Goal: Information Seeking & Learning: Learn about a topic

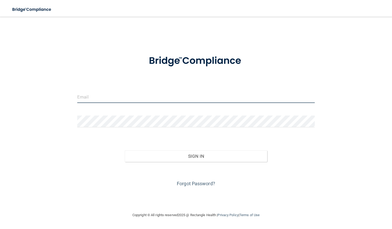
click at [177, 98] on input "email" at bounding box center [195, 97] width 237 height 12
type input "[PERSON_NAME][EMAIL_ADDRESS][PERSON_NAME][DOMAIN_NAME]"
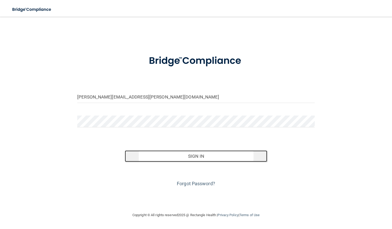
click at [188, 156] on button "Sign In" at bounding box center [196, 157] width 142 height 12
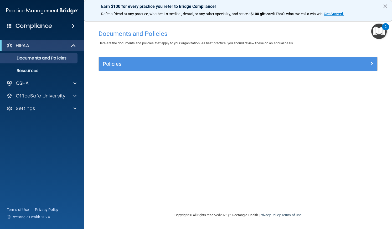
click at [332, 6] on p "Earn $100 for every practice you refer to Bridge Compliance!" at bounding box center [238, 6] width 274 height 5
click at [42, 97] on p "OfficeSafe University" at bounding box center [41, 96] width 50 height 6
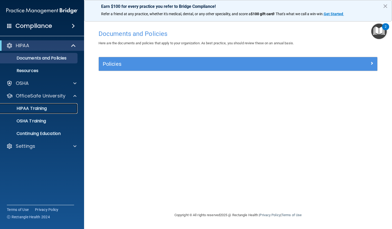
click at [40, 109] on p "HIPAA Training" at bounding box center [24, 108] width 43 height 5
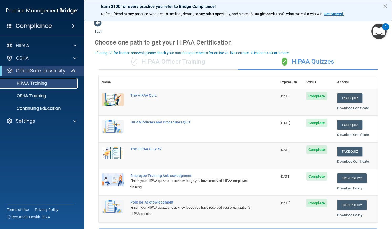
scroll to position [0, 0]
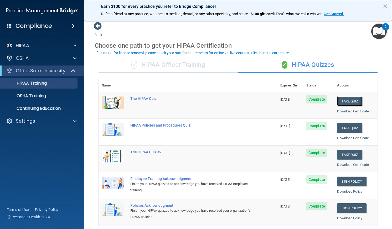
click at [344, 103] on button "Take Quiz" at bounding box center [349, 102] width 25 height 10
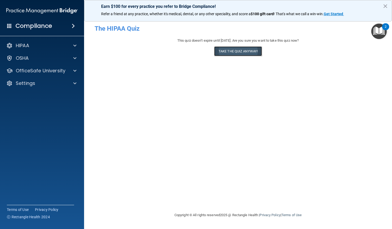
click at [241, 52] on button "Take the quiz anyway!" at bounding box center [238, 51] width 48 height 10
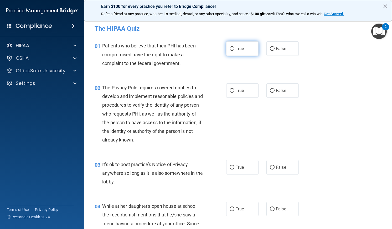
click at [230, 50] on input "True" at bounding box center [231, 49] width 5 height 4
radio input "true"
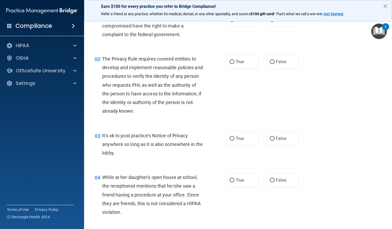
scroll to position [34, 0]
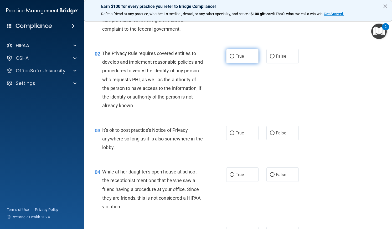
click at [230, 56] on input "True" at bounding box center [231, 57] width 5 height 4
radio input "true"
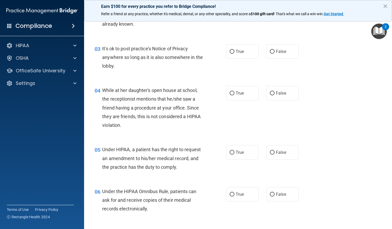
scroll to position [115, 0]
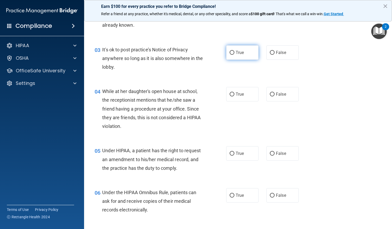
click at [229, 53] on input "True" at bounding box center [231, 53] width 5 height 4
radio input "true"
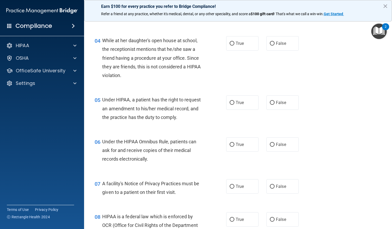
scroll to position [172, 0]
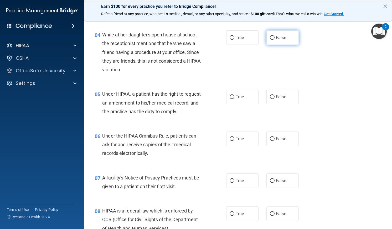
click at [271, 38] on input "False" at bounding box center [272, 38] width 5 height 4
radio input "true"
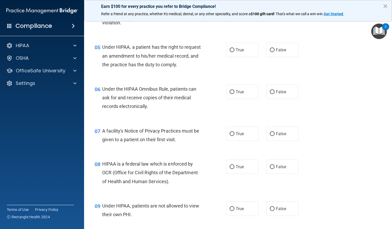
scroll to position [232, 0]
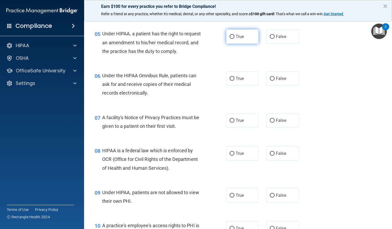
click at [230, 36] on input "True" at bounding box center [231, 37] width 5 height 4
radio input "true"
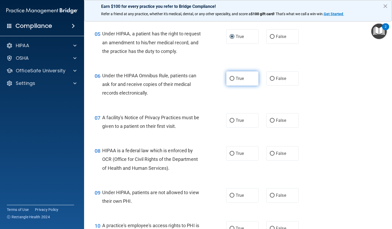
click at [230, 77] on input "True" at bounding box center [231, 79] width 5 height 4
radio input "true"
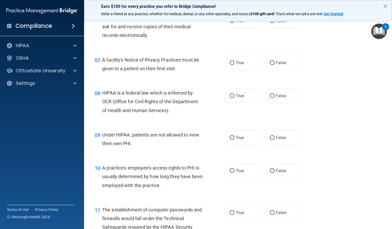
scroll to position [307, 0]
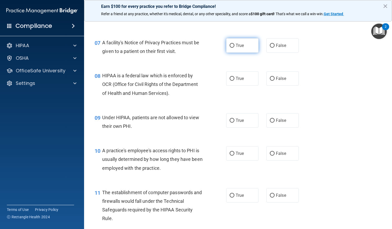
click at [230, 45] on input "True" at bounding box center [231, 46] width 5 height 4
radio input "true"
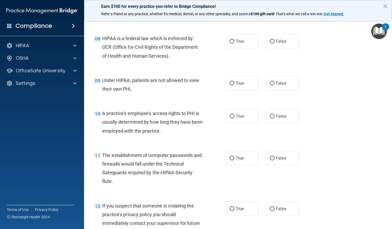
scroll to position [348, 0]
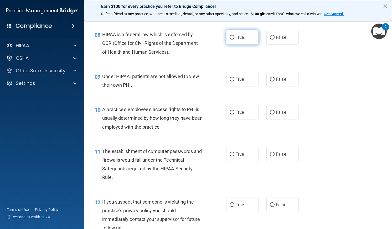
click at [230, 36] on input "True" at bounding box center [231, 38] width 5 height 4
radio input "true"
click at [270, 78] on input "False" at bounding box center [272, 80] width 5 height 4
radio input "true"
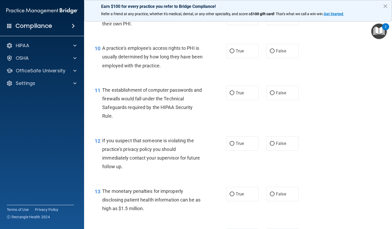
scroll to position [422, 0]
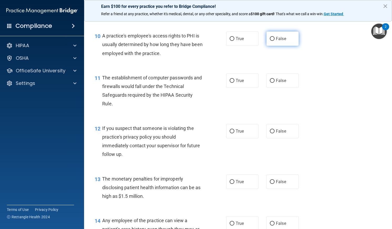
click at [270, 40] on input "False" at bounding box center [272, 39] width 5 height 4
radio input "true"
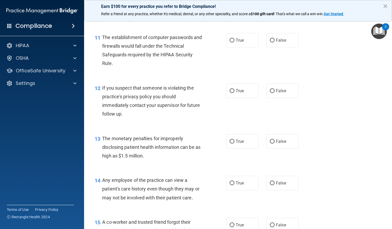
scroll to position [467, 0]
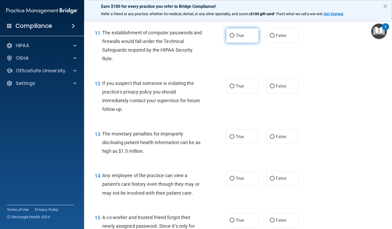
click at [231, 35] on input "True" at bounding box center [231, 36] width 5 height 4
radio input "true"
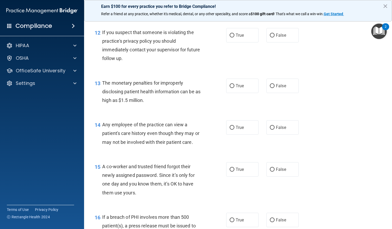
scroll to position [519, 0]
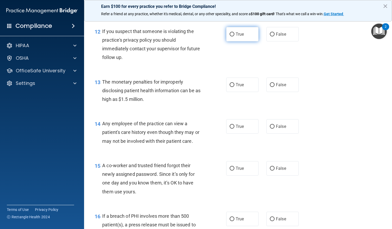
click at [230, 35] on input "True" at bounding box center [231, 35] width 5 height 4
radio input "true"
click at [230, 35] on input "True" at bounding box center [231, 35] width 5 height 4
click at [270, 83] on input "False" at bounding box center [272, 85] width 5 height 4
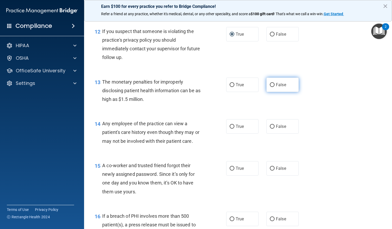
radio input "true"
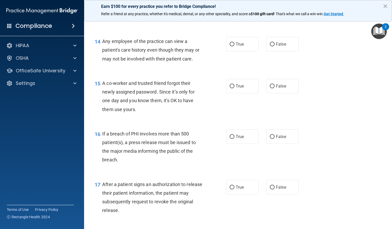
scroll to position [604, 0]
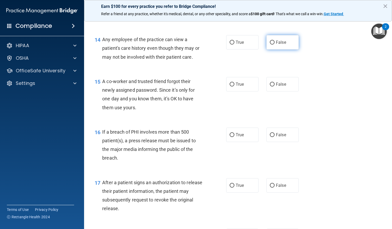
click at [270, 41] on input "False" at bounding box center [272, 43] width 5 height 4
radio input "true"
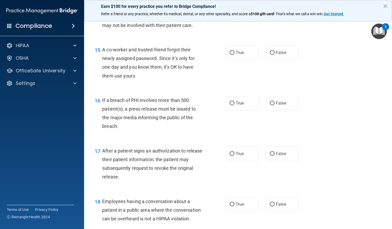
scroll to position [641, 0]
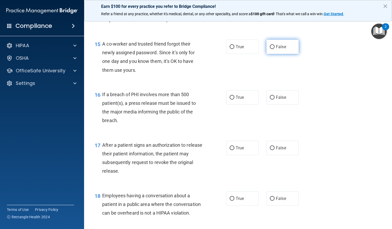
click at [270, 48] on input "False" at bounding box center [272, 47] width 5 height 4
radio input "true"
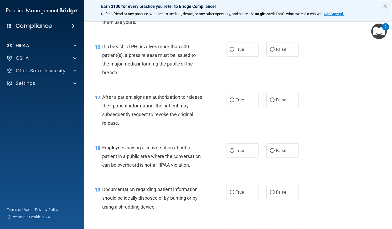
scroll to position [702, 0]
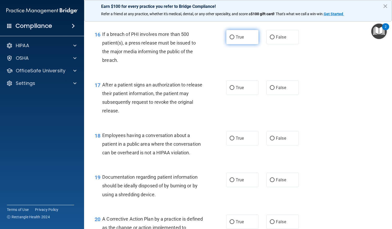
click at [229, 37] on input "True" at bounding box center [231, 37] width 5 height 4
radio input "true"
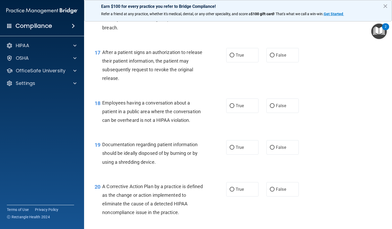
scroll to position [735, 0]
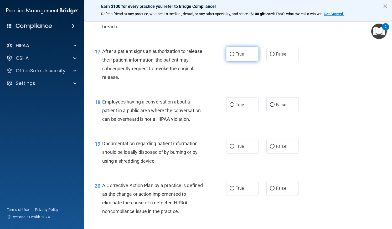
click at [229, 55] on input "True" at bounding box center [231, 55] width 5 height 4
radio input "true"
click at [270, 105] on input "False" at bounding box center [272, 105] width 5 height 4
radio input "true"
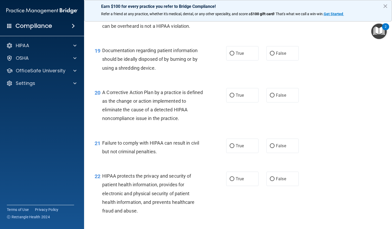
scroll to position [832, 0]
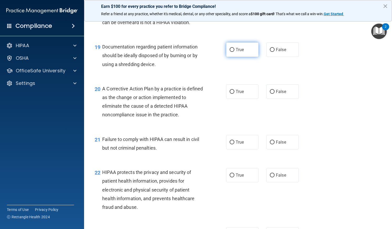
click at [230, 51] on input "True" at bounding box center [231, 50] width 5 height 4
radio input "true"
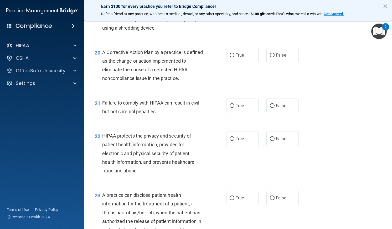
scroll to position [876, 0]
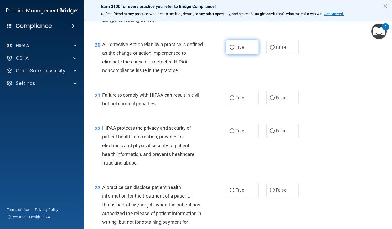
click at [229, 48] on input "True" at bounding box center [231, 48] width 5 height 4
radio input "true"
click at [231, 98] on input "True" at bounding box center [231, 98] width 5 height 4
radio input "true"
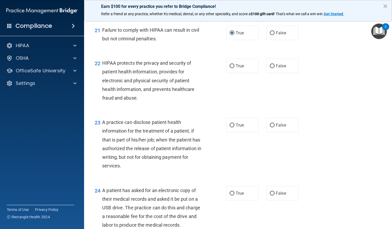
scroll to position [946, 0]
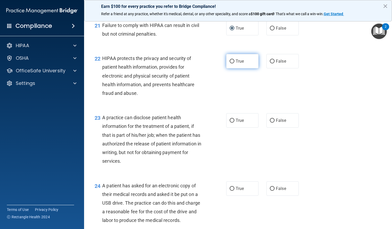
click at [230, 62] on input "True" at bounding box center [231, 62] width 5 height 4
radio input "true"
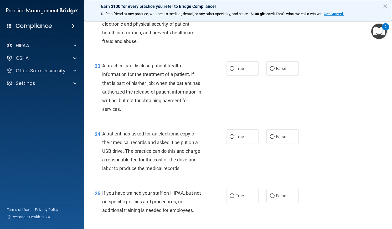
scroll to position [1005, 0]
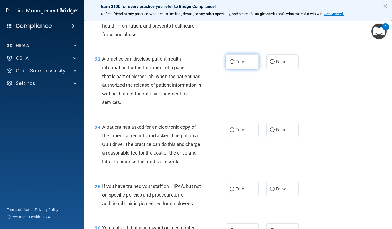
click at [230, 61] on input "True" at bounding box center [231, 62] width 5 height 4
radio input "true"
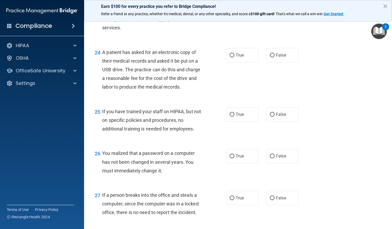
scroll to position [1086, 0]
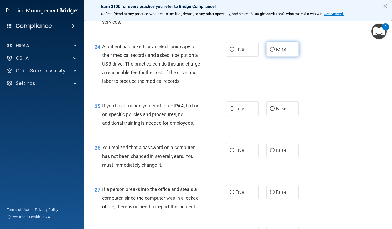
click at [271, 48] on input "False" at bounding box center [272, 50] width 5 height 4
radio input "true"
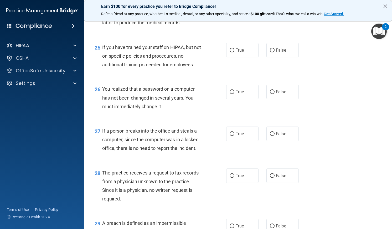
scroll to position [1151, 0]
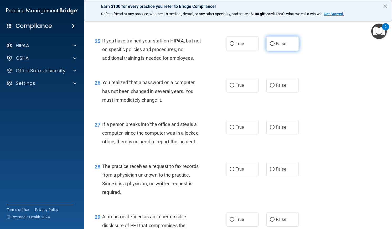
click at [270, 43] on input "False" at bounding box center [272, 44] width 5 height 4
radio input "true"
click at [230, 86] on input "True" at bounding box center [231, 86] width 5 height 4
radio input "true"
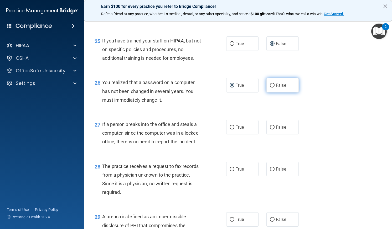
click at [271, 86] on input "False" at bounding box center [272, 86] width 5 height 4
radio input "true"
radio input "false"
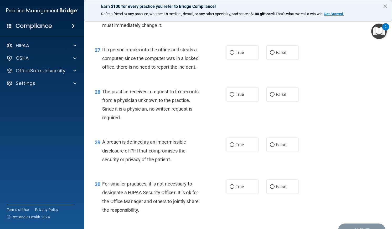
scroll to position [1232, 0]
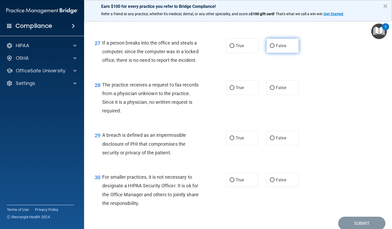
click at [270, 46] on input "False" at bounding box center [272, 46] width 5 height 4
radio input "true"
click at [345, 138] on div "29 A breach is defined as an impermissible disclosure of PHI that compromises t…" at bounding box center [238, 145] width 295 height 42
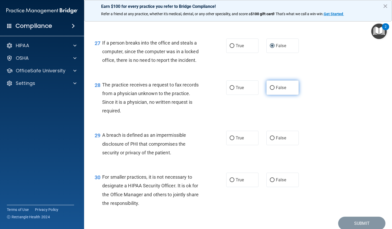
click at [270, 88] on input "False" at bounding box center [272, 88] width 5 height 4
radio input "true"
click at [230, 139] on input "True" at bounding box center [231, 139] width 5 height 4
radio input "true"
click at [230, 179] on input "True" at bounding box center [231, 181] width 5 height 4
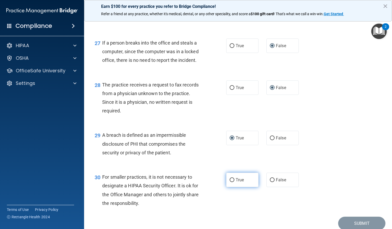
radio input "true"
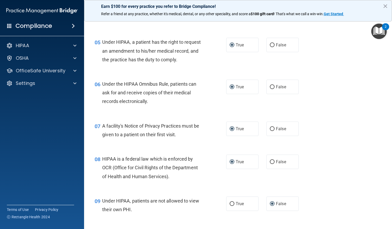
scroll to position [227, 0]
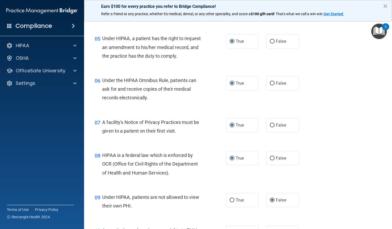
click at [380, 66] on div "05 Under HIPAA, a patient has the right to request an amendment to his/her medi…" at bounding box center [238, 49] width 295 height 42
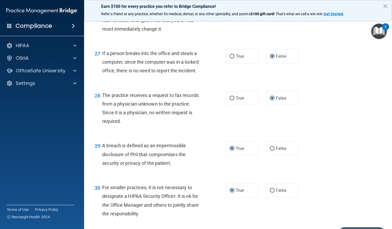
scroll to position [1254, 0]
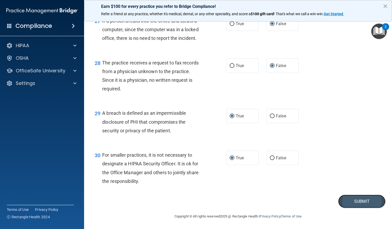
click at [363, 202] on button "Submit" at bounding box center [361, 201] width 47 height 13
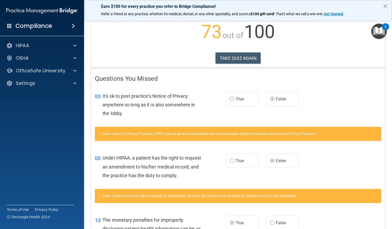
scroll to position [36, 0]
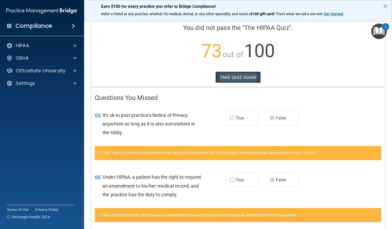
click at [250, 77] on button "TAKE QUIZ AGAIN" at bounding box center [237, 78] width 45 height 12
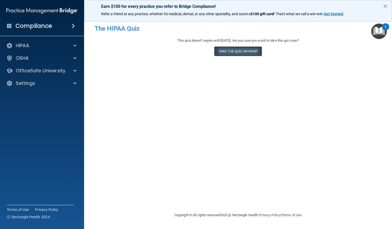
click at [242, 52] on button "Take the quiz anyway!" at bounding box center [238, 51] width 48 height 10
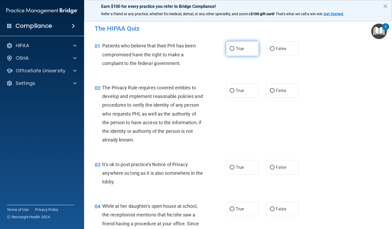
click at [230, 48] on input "True" at bounding box center [231, 49] width 5 height 4
radio input "true"
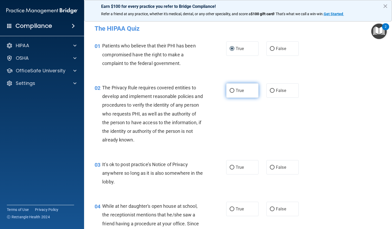
click at [231, 90] on input "True" at bounding box center [231, 91] width 5 height 4
radio input "true"
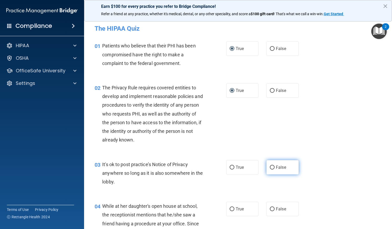
click at [270, 167] on input "False" at bounding box center [272, 168] width 5 height 4
radio input "true"
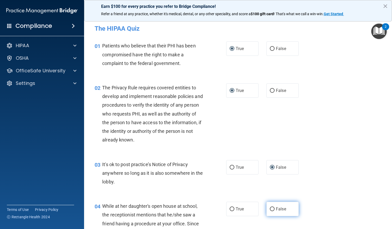
click at [270, 208] on input "False" at bounding box center [272, 210] width 5 height 4
radio input "true"
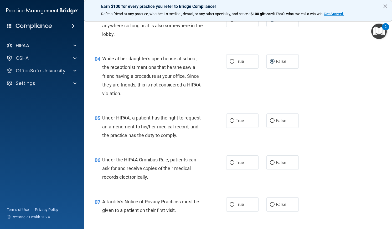
scroll to position [160, 0]
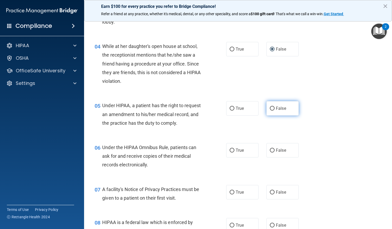
click at [270, 108] on input "False" at bounding box center [272, 109] width 5 height 4
radio input "true"
click at [230, 150] on input "True" at bounding box center [231, 151] width 5 height 4
radio input "true"
drag, startPoint x: 230, startPoint y: 191, endPoint x: 229, endPoint y: 226, distance: 34.9
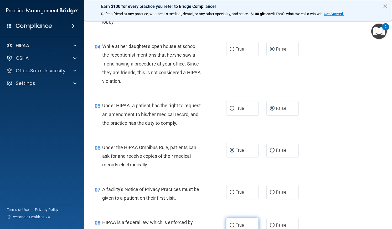
click at [229, 226] on input "True" at bounding box center [231, 226] width 5 height 4
radio input "true"
click at [231, 192] on input "True" at bounding box center [231, 193] width 5 height 4
radio input "true"
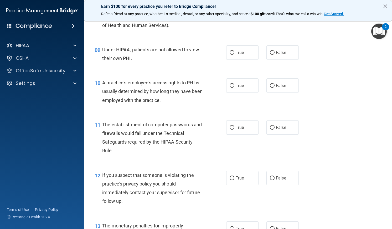
scroll to position [390, 0]
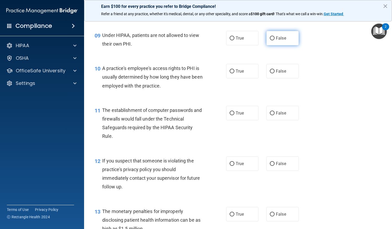
click at [270, 40] on input "False" at bounding box center [272, 38] width 5 height 4
radio input "true"
click at [230, 71] on input "True" at bounding box center [231, 72] width 5 height 4
radio input "true"
click at [230, 113] on input "True" at bounding box center [231, 114] width 5 height 4
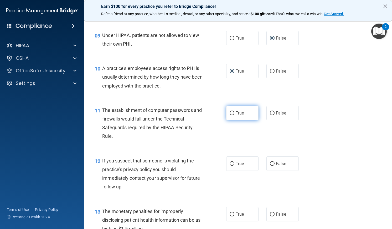
radio input "true"
click at [229, 163] on input "True" at bounding box center [231, 164] width 5 height 4
radio input "true"
click at [270, 214] on input "False" at bounding box center [272, 215] width 5 height 4
radio input "true"
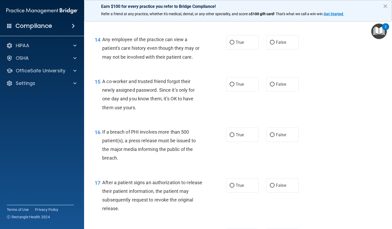
scroll to position [612, 0]
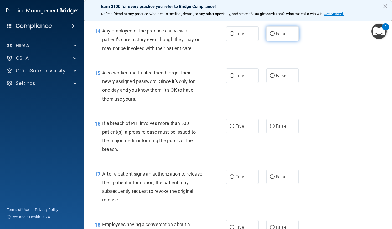
click at [270, 34] on input "False" at bounding box center [272, 34] width 5 height 4
radio input "true"
click at [270, 76] on input "False" at bounding box center [272, 76] width 5 height 4
radio input "true"
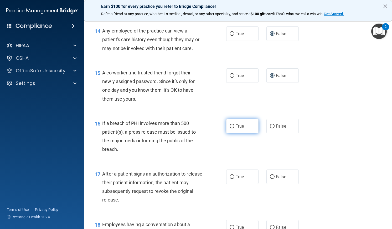
click at [229, 127] on input "True" at bounding box center [231, 127] width 5 height 4
radio input "true"
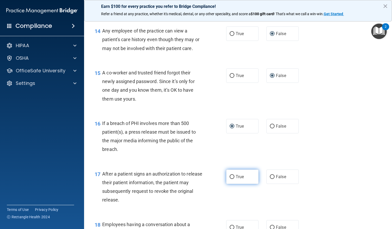
click at [229, 176] on input "True" at bounding box center [231, 177] width 5 height 4
radio input "true"
click at [270, 227] on input "False" at bounding box center [272, 228] width 5 height 4
radio input "true"
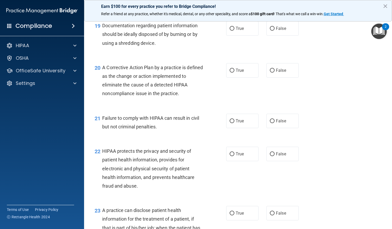
scroll to position [854, 0]
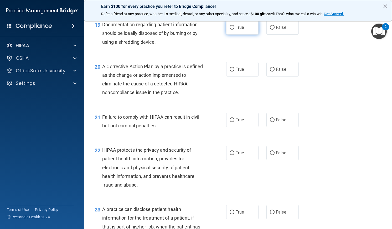
click at [231, 27] on input "True" at bounding box center [231, 28] width 5 height 4
radio input "true"
click at [230, 70] on input "True" at bounding box center [231, 70] width 5 height 4
radio input "true"
click at [270, 121] on input "False" at bounding box center [272, 120] width 5 height 4
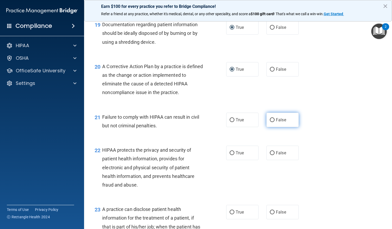
radio input "true"
click at [232, 153] on input "True" at bounding box center [231, 153] width 5 height 4
radio input "true"
click at [270, 212] on input "False" at bounding box center [272, 213] width 5 height 4
radio input "true"
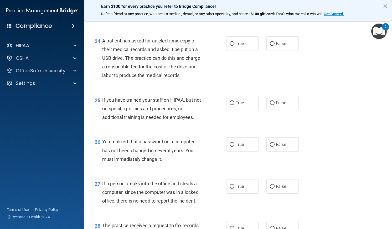
scroll to position [1092, 0]
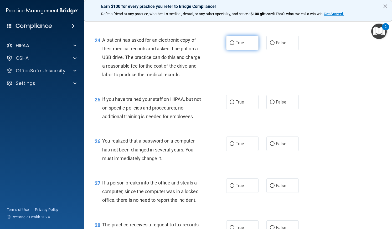
click at [231, 42] on input "True" at bounding box center [231, 43] width 5 height 4
radio input "true"
click at [270, 103] on input "False" at bounding box center [272, 103] width 5 height 4
radio input "true"
click at [230, 143] on input "True" at bounding box center [231, 144] width 5 height 4
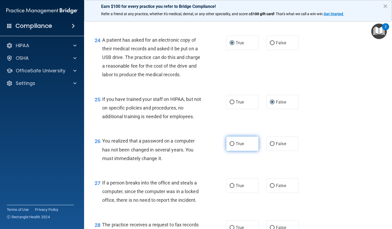
radio input "true"
click at [270, 187] on input "False" at bounding box center [272, 186] width 5 height 4
radio input "true"
click at [270, 227] on input "False" at bounding box center [272, 228] width 5 height 4
radio input "true"
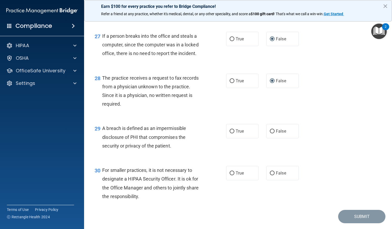
scroll to position [1242, 0]
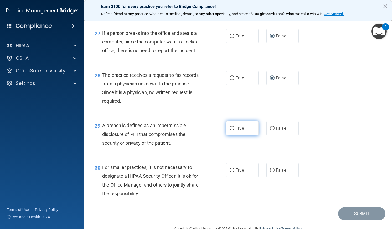
click at [229, 129] on input "True" at bounding box center [231, 129] width 5 height 4
radio input "true"
click at [270, 171] on input "False" at bounding box center [272, 171] width 5 height 4
radio input "true"
click at [358, 214] on button "Submit" at bounding box center [361, 213] width 47 height 13
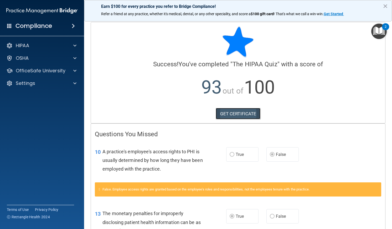
click at [241, 113] on link "GET CERTIFICATE" at bounding box center [238, 114] width 45 height 12
click at [56, 70] on p "OfficeSafe University" at bounding box center [41, 71] width 50 height 6
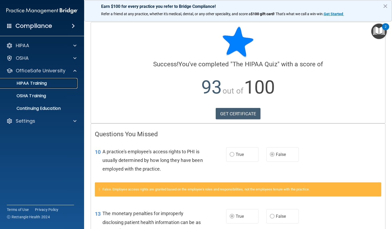
click at [39, 84] on p "HIPAA Training" at bounding box center [24, 83] width 43 height 5
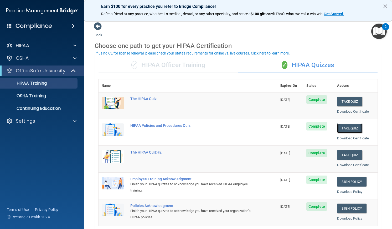
click at [344, 127] on button "Take Quiz" at bounding box center [349, 129] width 25 height 10
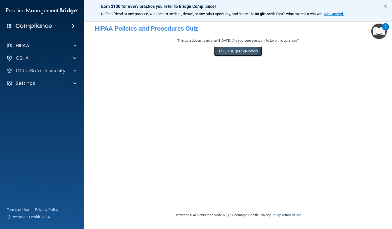
click at [238, 49] on button "Take the quiz anyway!" at bounding box center [238, 51] width 48 height 10
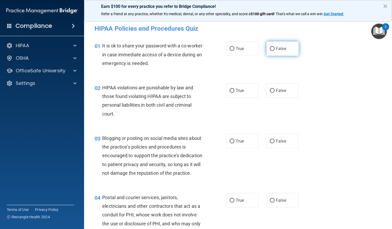
click at [270, 48] on input "False" at bounding box center [272, 49] width 5 height 4
radio input "true"
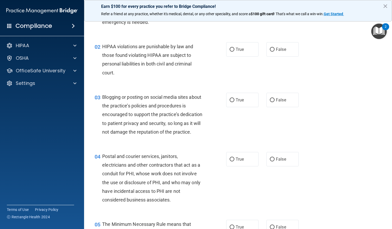
scroll to position [42, 0]
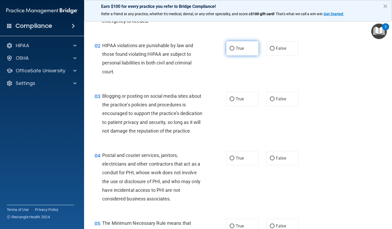
click at [229, 48] on input "True" at bounding box center [231, 49] width 5 height 4
radio input "true"
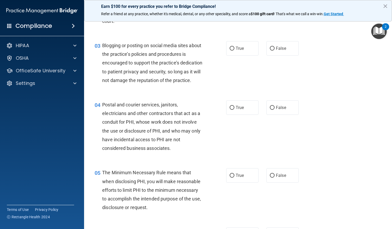
scroll to position [96, 0]
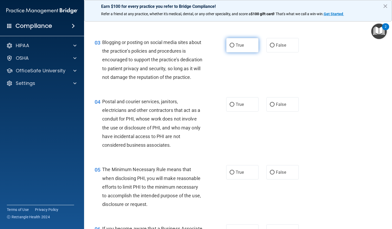
click at [230, 45] on input "True" at bounding box center [231, 46] width 5 height 4
radio input "true"
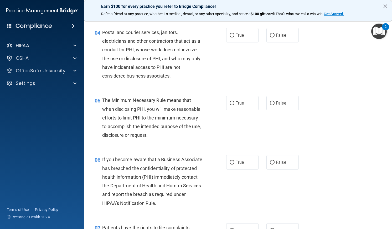
scroll to position [168, 0]
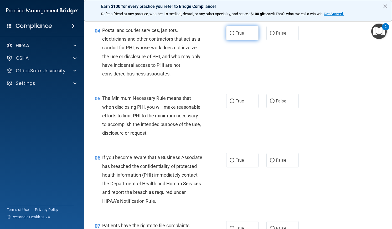
click at [229, 35] on input "True" at bounding box center [231, 34] width 5 height 4
radio input "true"
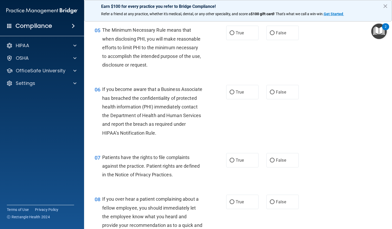
scroll to position [237, 0]
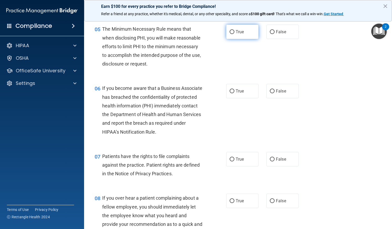
click at [230, 34] on input "True" at bounding box center [231, 32] width 5 height 4
radio input "true"
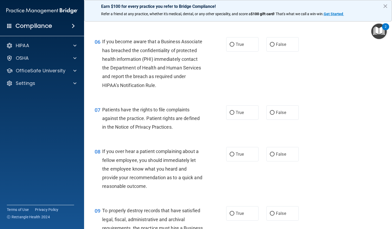
scroll to position [290, 0]
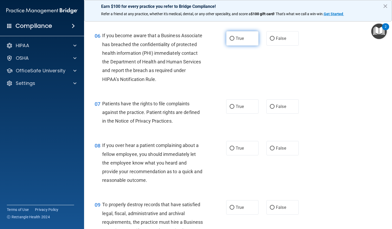
click at [229, 41] on input "True" at bounding box center [231, 39] width 5 height 4
radio input "true"
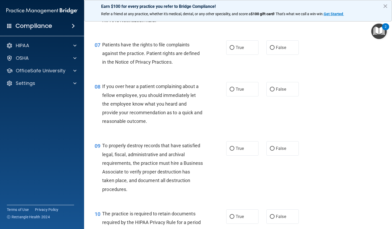
scroll to position [355, 0]
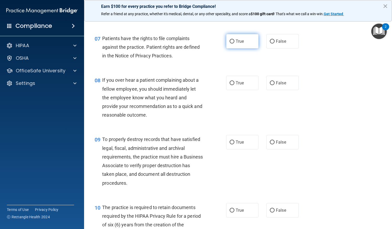
click at [229, 44] on input "True" at bounding box center [231, 42] width 5 height 4
radio input "true"
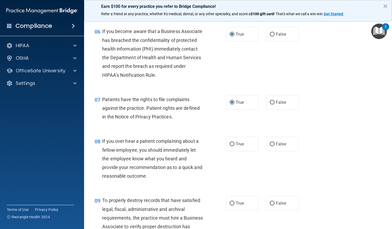
scroll to position [287, 0]
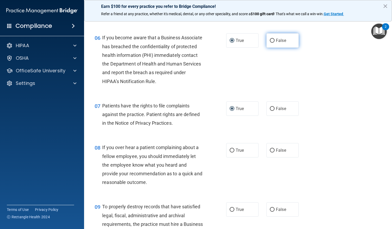
click at [270, 43] on input "False" at bounding box center [272, 41] width 5 height 4
radio input "true"
radio input "false"
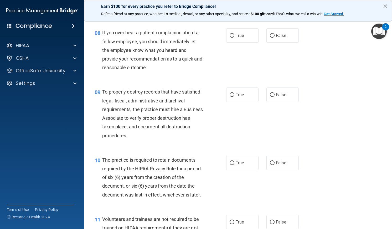
scroll to position [408, 0]
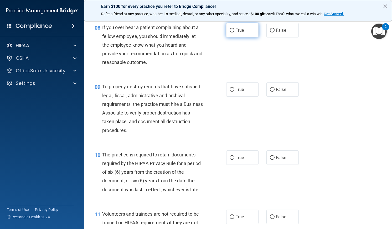
click at [230, 33] on input "True" at bounding box center [231, 31] width 5 height 4
radio input "true"
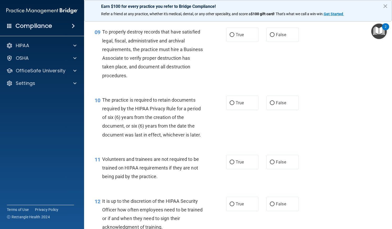
scroll to position [466, 0]
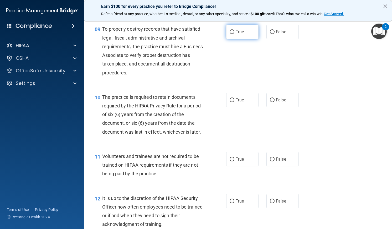
click at [230, 34] on input "True" at bounding box center [231, 32] width 5 height 4
radio input "true"
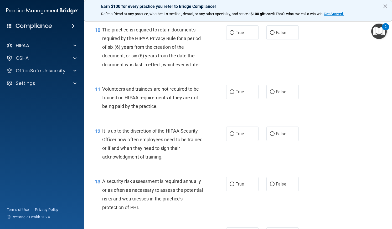
scroll to position [539, 0]
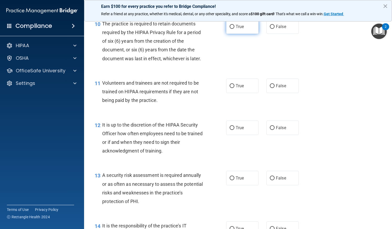
click at [229, 29] on input "True" at bounding box center [231, 27] width 5 height 4
radio input "true"
click at [231, 88] on input "True" at bounding box center [231, 86] width 5 height 4
radio input "true"
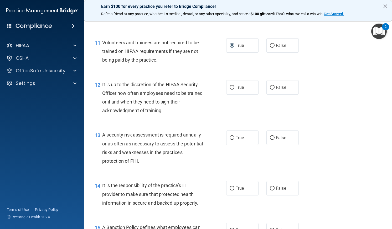
scroll to position [583, 0]
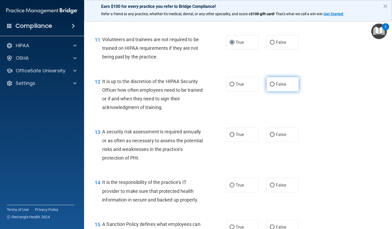
click at [270, 87] on input "False" at bounding box center [272, 85] width 5 height 4
radio input "true"
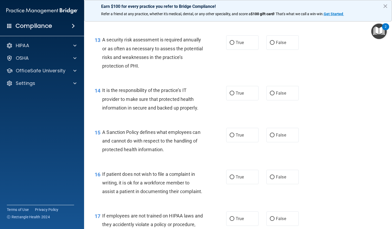
scroll to position [682, 0]
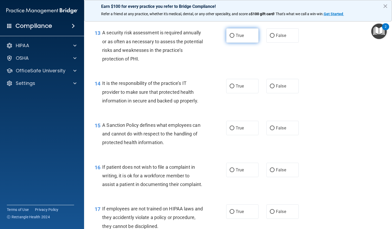
click at [230, 38] on input "True" at bounding box center [231, 36] width 5 height 4
radio input "true"
click at [229, 88] on input "True" at bounding box center [231, 87] width 5 height 4
radio input "true"
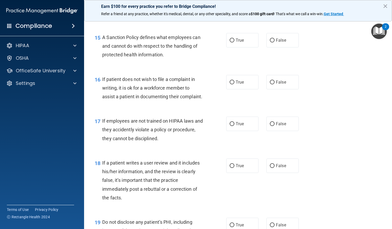
scroll to position [775, 0]
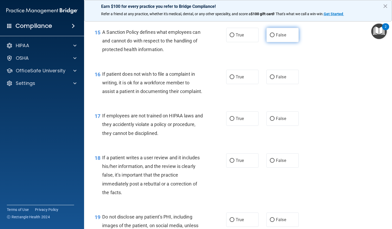
click at [270, 37] on input "False" at bounding box center [272, 35] width 5 height 4
radio input "true"
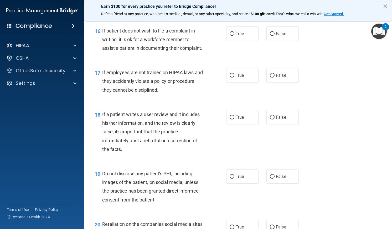
scroll to position [823, 0]
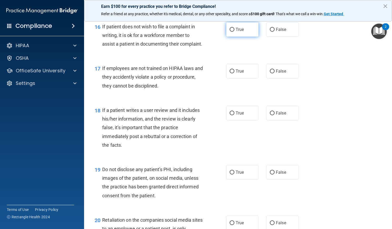
click at [230, 32] on input "True" at bounding box center [231, 30] width 5 height 4
radio input "true"
click at [230, 74] on input "True" at bounding box center [231, 72] width 5 height 4
radio input "true"
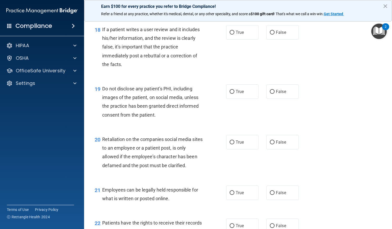
scroll to position [904, 0]
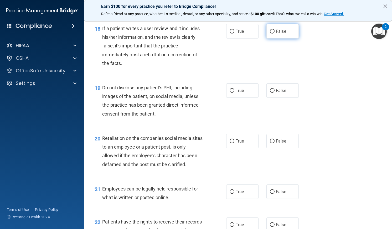
click at [270, 34] on input "False" at bounding box center [272, 32] width 5 height 4
radio input "true"
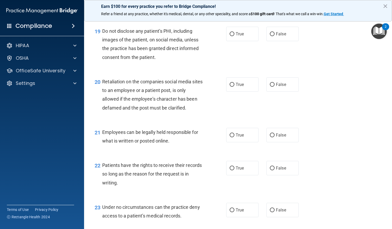
scroll to position [972, 0]
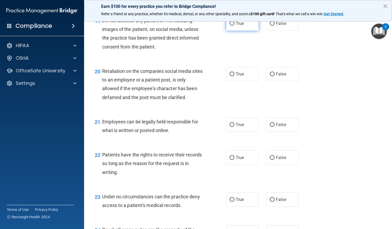
click at [229, 26] on input "True" at bounding box center [231, 24] width 5 height 4
radio input "true"
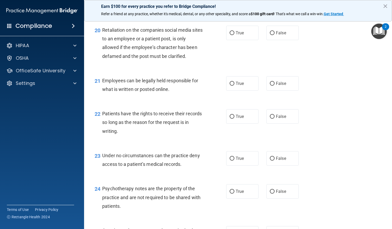
scroll to position [1018, 0]
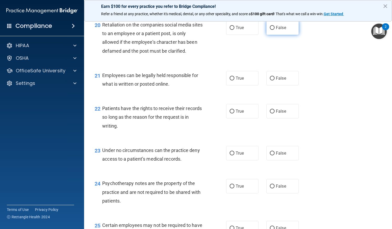
click at [270, 30] on input "False" at bounding box center [272, 28] width 5 height 4
radio input "true"
click at [229, 81] on input "True" at bounding box center [231, 79] width 5 height 4
radio input "true"
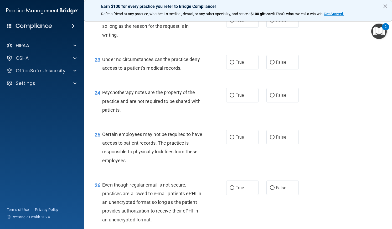
scroll to position [1111, 0]
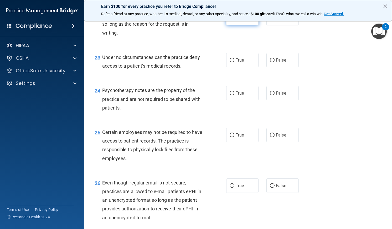
click at [231, 20] on input "True" at bounding box center [231, 19] width 5 height 4
radio input "true"
click at [229, 62] on input "True" at bounding box center [231, 61] width 5 height 4
radio input "true"
click at [270, 96] on input "False" at bounding box center [272, 94] width 5 height 4
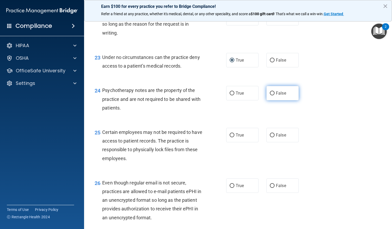
radio input "true"
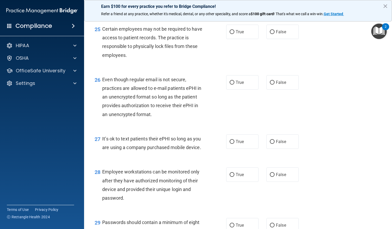
scroll to position [1216, 0]
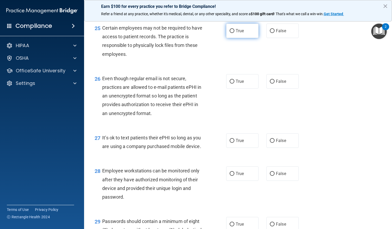
click at [229, 33] on input "True" at bounding box center [231, 31] width 5 height 4
radio input "true"
click at [270, 84] on input "False" at bounding box center [272, 82] width 5 height 4
radio input "true"
click at [230, 143] on input "True" at bounding box center [231, 141] width 5 height 4
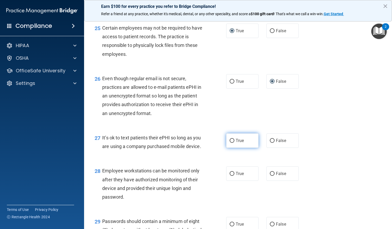
radio input "true"
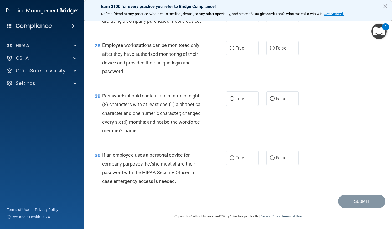
scroll to position [1345, 0]
click at [230, 50] on input "True" at bounding box center [231, 48] width 5 height 4
radio input "true"
click at [230, 101] on input "True" at bounding box center [231, 99] width 5 height 4
radio input "true"
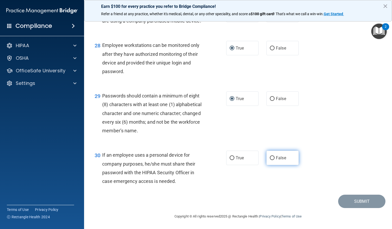
click at [270, 160] on input "False" at bounding box center [272, 158] width 5 height 4
radio input "true"
click at [364, 208] on button "Submit" at bounding box center [361, 201] width 47 height 13
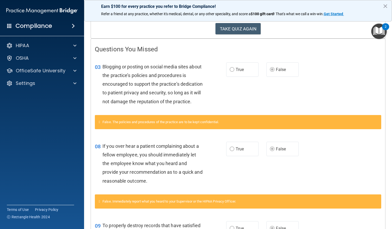
scroll to position [78, 0]
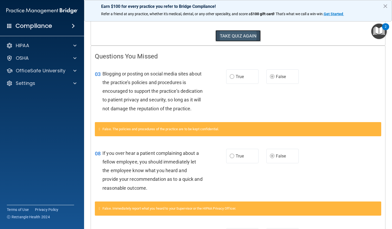
click at [241, 38] on button "TAKE QUIZ AGAIN" at bounding box center [237, 36] width 45 height 12
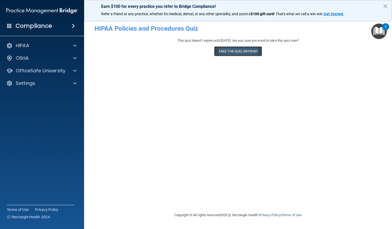
click at [232, 50] on button "Take the quiz anyway!" at bounding box center [238, 51] width 48 height 10
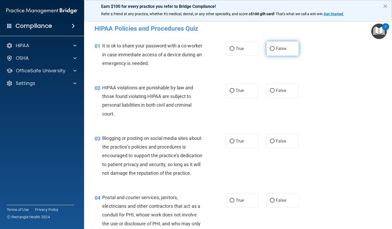
click at [270, 50] on input "False" at bounding box center [272, 49] width 5 height 4
radio input "true"
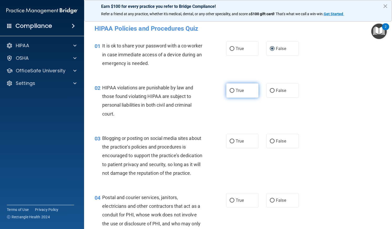
click at [229, 90] on input "True" at bounding box center [231, 91] width 5 height 4
radio input "true"
click at [271, 141] on input "False" at bounding box center [272, 142] width 5 height 4
radio input "true"
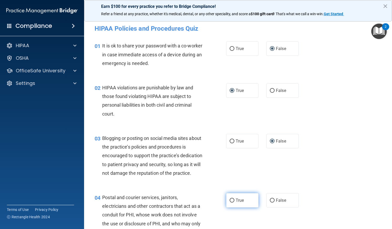
click at [230, 203] on input "True" at bounding box center [231, 201] width 5 height 4
radio input "true"
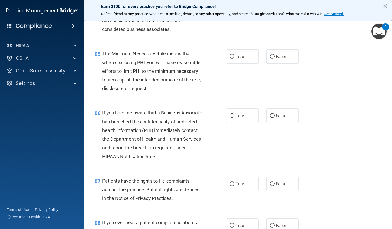
scroll to position [216, 0]
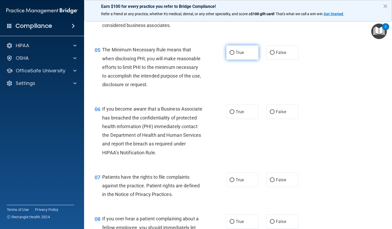
click at [229, 55] on input "True" at bounding box center [231, 53] width 5 height 4
radio input "true"
click at [270, 114] on input "False" at bounding box center [272, 112] width 5 height 4
radio input "true"
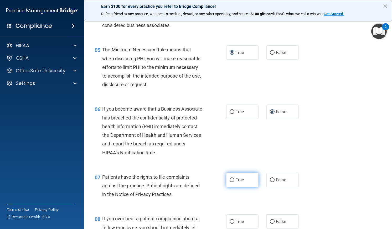
click at [230, 182] on input "True" at bounding box center [231, 181] width 5 height 4
radio input "true"
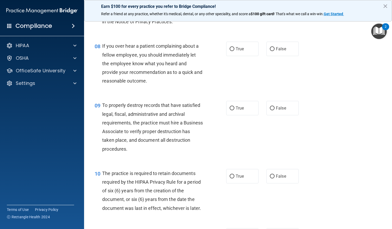
scroll to position [390, 0]
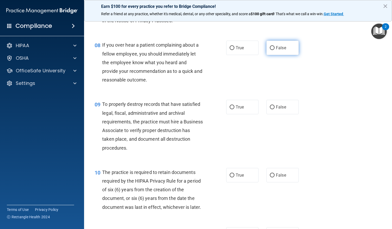
click at [270, 50] on input "False" at bounding box center [272, 48] width 5 height 4
radio input "true"
click at [270, 109] on input "False" at bounding box center [272, 108] width 5 height 4
radio input "true"
click at [230, 178] on input "True" at bounding box center [231, 176] width 5 height 4
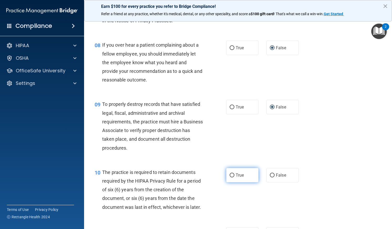
radio input "true"
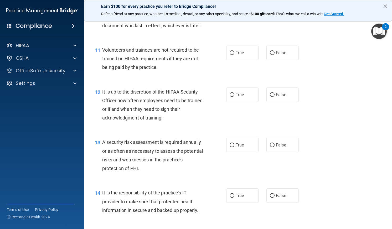
scroll to position [577, 0]
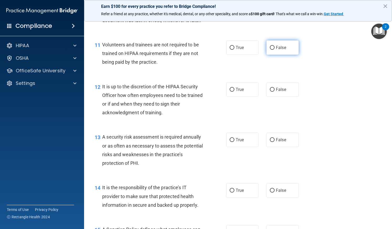
click at [270, 50] on input "False" at bounding box center [272, 48] width 5 height 4
radio input "true"
click at [270, 92] on input "False" at bounding box center [272, 90] width 5 height 4
radio input "true"
click at [229, 142] on input "True" at bounding box center [231, 140] width 5 height 4
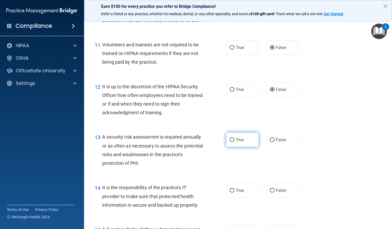
radio input "true"
click at [271, 193] on input "False" at bounding box center [272, 191] width 5 height 4
radio input "true"
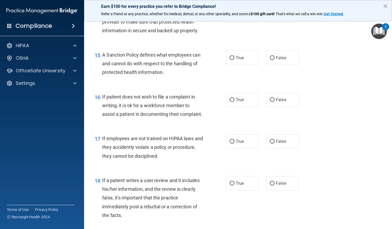
scroll to position [753, 0]
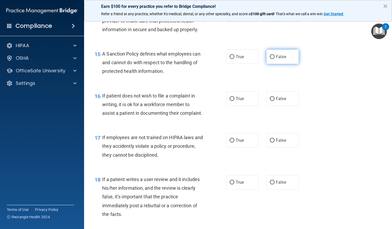
click at [270, 59] on input "False" at bounding box center [272, 57] width 5 height 4
radio input "true"
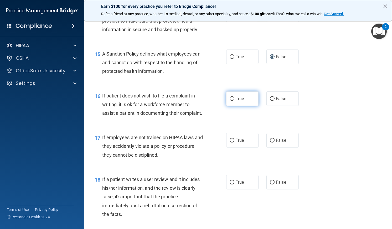
click at [230, 101] on input "True" at bounding box center [231, 99] width 5 height 4
radio input "true"
click at [270, 143] on input "False" at bounding box center [272, 141] width 5 height 4
radio input "true"
click at [270, 185] on input "False" at bounding box center [272, 183] width 5 height 4
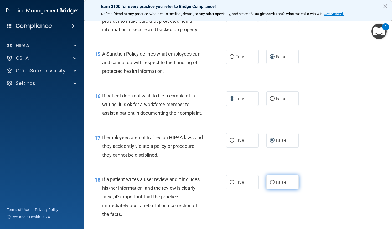
radio input "true"
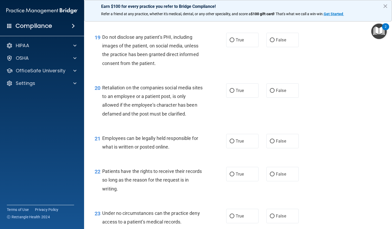
scroll to position [968, 0]
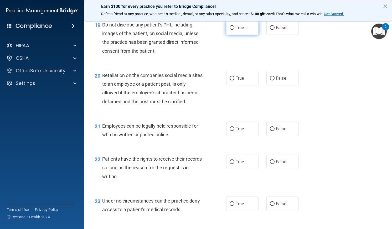
click at [229, 30] on input "True" at bounding box center [231, 28] width 5 height 4
radio input "true"
click at [270, 81] on input "False" at bounding box center [272, 79] width 5 height 4
radio input "true"
click at [230, 131] on input "True" at bounding box center [231, 129] width 5 height 4
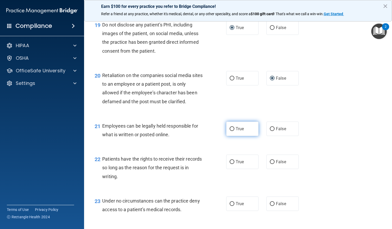
radio input "true"
click at [270, 164] on input "False" at bounding box center [272, 162] width 5 height 4
radio input "true"
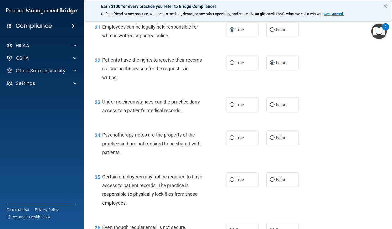
scroll to position [1073, 0]
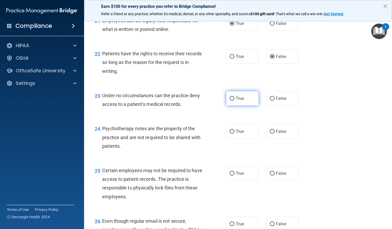
click at [229, 101] on input "True" at bounding box center [231, 99] width 5 height 4
radio input "true"
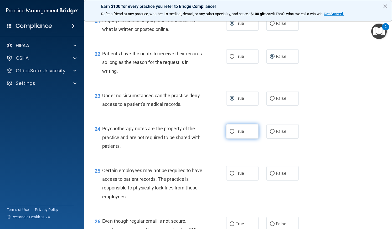
click at [230, 134] on input "True" at bounding box center [231, 132] width 5 height 4
radio input "true"
click at [230, 176] on input "True" at bounding box center [231, 174] width 5 height 4
radio input "true"
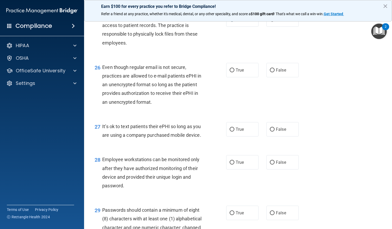
scroll to position [1235, 0]
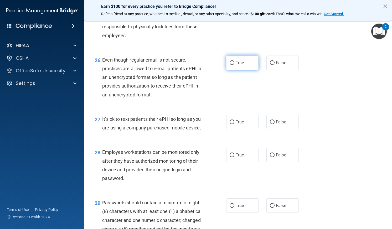
click at [230, 65] on input "True" at bounding box center [231, 63] width 5 height 4
radio input "true"
click at [270, 124] on input "False" at bounding box center [272, 123] width 5 height 4
radio input "true"
click at [270, 158] on input "False" at bounding box center [272, 156] width 5 height 4
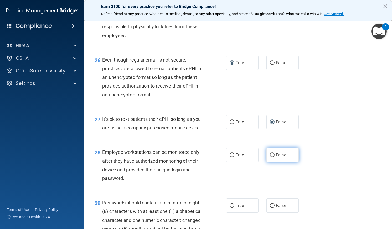
radio input "true"
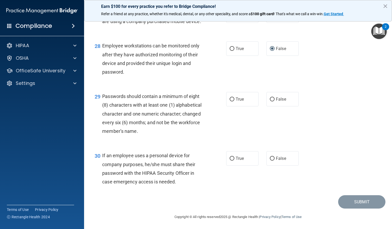
scroll to position [1351, 0]
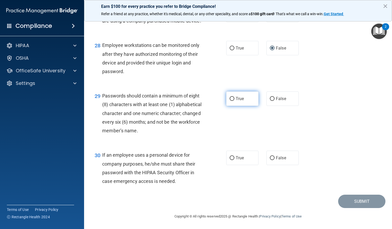
click at [229, 101] on input "True" at bounding box center [231, 99] width 5 height 4
radio input "true"
click at [270, 160] on input "False" at bounding box center [272, 158] width 5 height 4
radio input "true"
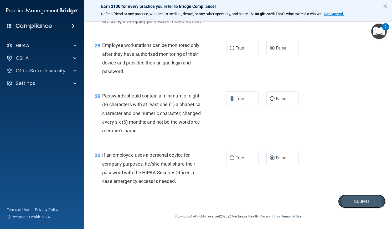
click at [357, 208] on button "Submit" at bounding box center [361, 201] width 47 height 13
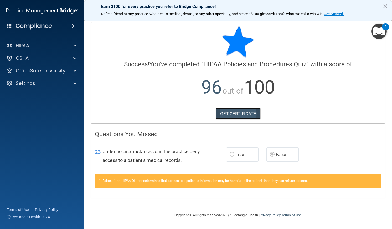
click at [247, 113] on link "GET CERTIFICATE" at bounding box center [238, 114] width 45 height 12
click at [28, 48] on p "HIPAA" at bounding box center [22, 46] width 13 height 6
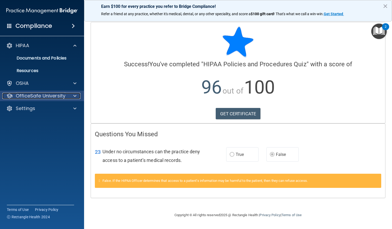
click at [41, 95] on p "OfficeSafe University" at bounding box center [41, 96] width 50 height 6
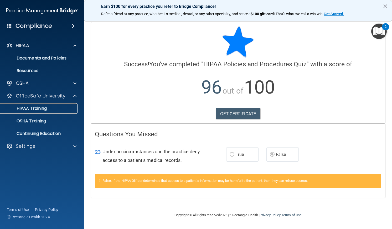
click at [40, 108] on p "HIPAA Training" at bounding box center [24, 108] width 43 height 5
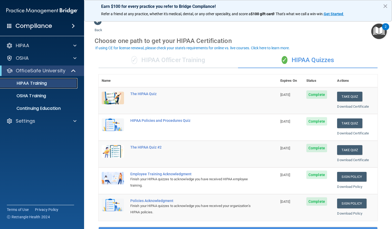
scroll to position [5, 0]
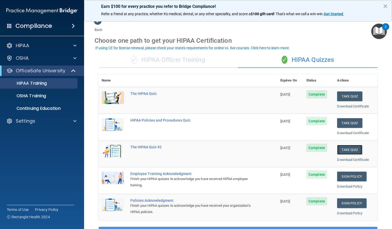
click at [343, 151] on button "Take Quiz" at bounding box center [349, 150] width 25 height 10
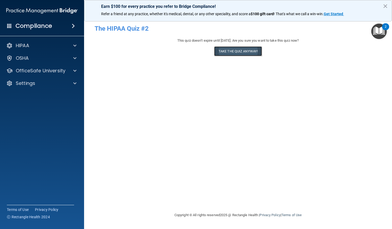
click at [244, 51] on button "Take the quiz anyway!" at bounding box center [238, 51] width 48 height 10
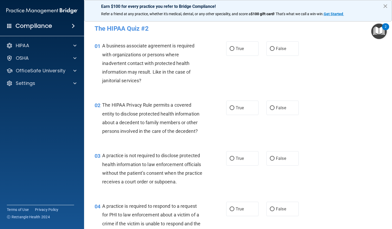
click at [385, 6] on button "×" at bounding box center [385, 6] width 5 height 8
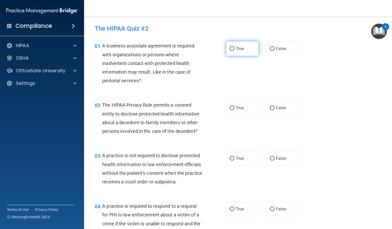
click at [229, 48] on input "True" at bounding box center [231, 49] width 5 height 4
radio input "true"
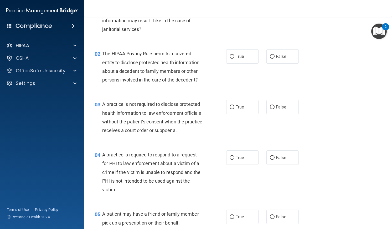
scroll to position [58, 0]
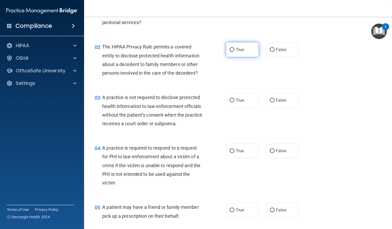
click at [229, 51] on input "True" at bounding box center [231, 50] width 5 height 4
radio input "true"
click at [231, 100] on input "True" at bounding box center [231, 101] width 5 height 4
radio input "true"
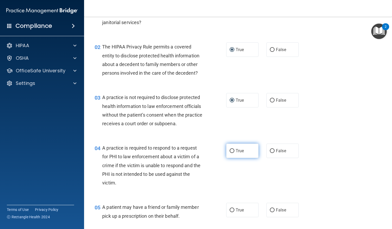
click at [229, 153] on input "True" at bounding box center [231, 151] width 5 height 4
radio input "true"
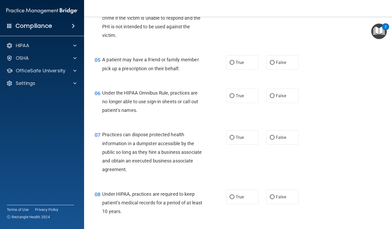
scroll to position [212, 0]
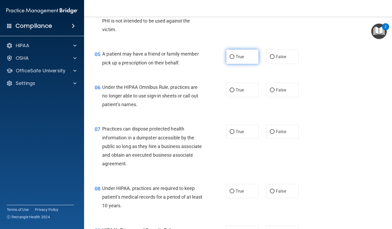
click at [230, 59] on input "True" at bounding box center [231, 57] width 5 height 4
radio input "true"
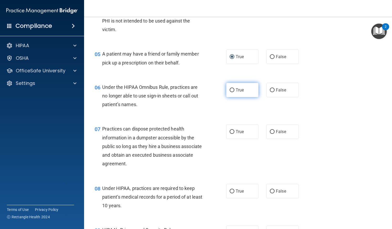
click at [231, 92] on input "True" at bounding box center [231, 90] width 5 height 4
radio input "true"
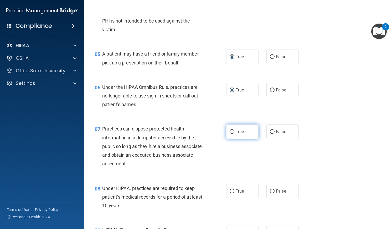
click at [231, 134] on input "True" at bounding box center [231, 132] width 5 height 4
radio input "true"
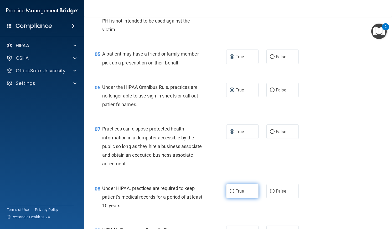
click at [229, 194] on input "True" at bounding box center [231, 192] width 5 height 4
radio input "true"
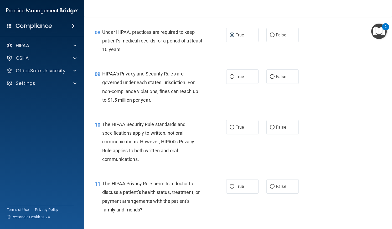
scroll to position [396, 0]
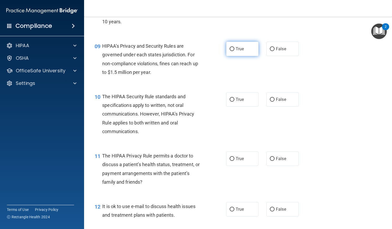
click at [229, 51] on input "True" at bounding box center [231, 49] width 5 height 4
radio input "true"
click at [230, 102] on input "True" at bounding box center [231, 100] width 5 height 4
radio input "true"
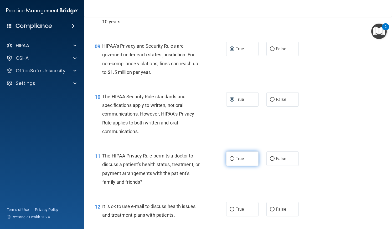
click at [229, 161] on input "True" at bounding box center [231, 159] width 5 height 4
radio input "true"
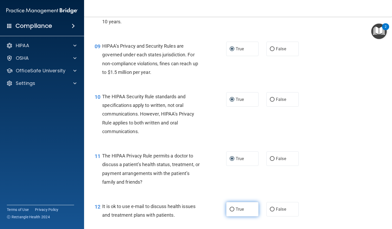
click at [229, 212] on input "True" at bounding box center [231, 210] width 5 height 4
radio input "true"
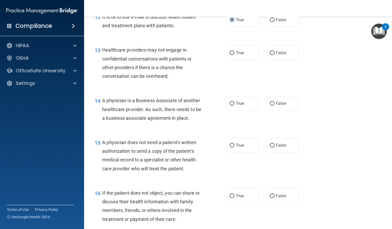
scroll to position [595, 0]
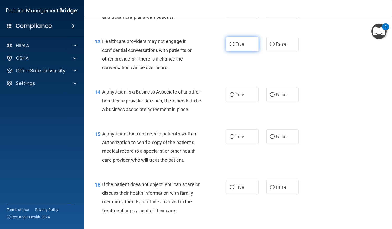
click at [230, 46] on input "True" at bounding box center [231, 45] width 5 height 4
radio input "true"
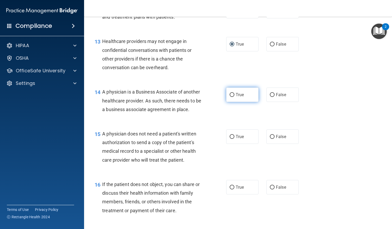
click at [230, 97] on input "True" at bounding box center [231, 95] width 5 height 4
radio input "true"
click at [229, 139] on input "True" at bounding box center [231, 137] width 5 height 4
radio input "true"
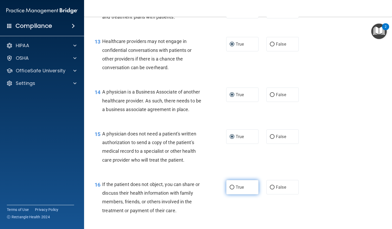
click at [230, 190] on input "True" at bounding box center [231, 188] width 5 height 4
radio input "true"
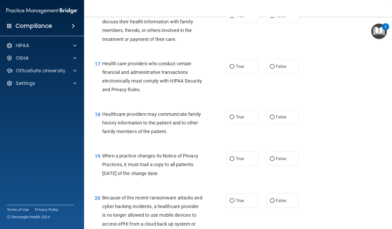
scroll to position [770, 0]
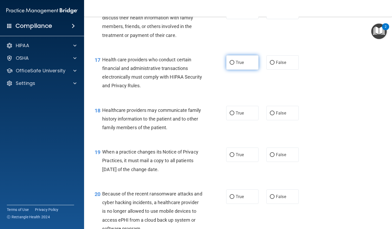
click at [229, 65] on input "True" at bounding box center [231, 63] width 5 height 4
radio input "true"
click at [230, 116] on input "True" at bounding box center [231, 114] width 5 height 4
radio input "true"
click at [230, 157] on input "True" at bounding box center [231, 155] width 5 height 4
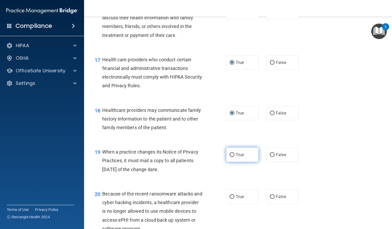
radio input "true"
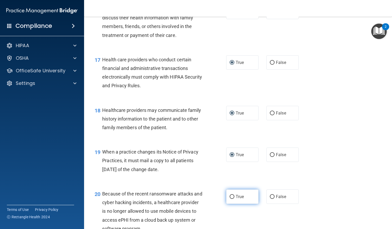
click at [231, 199] on input "True" at bounding box center [231, 197] width 5 height 4
radio input "true"
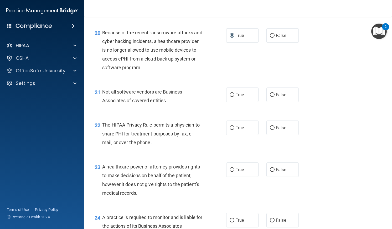
scroll to position [955, 0]
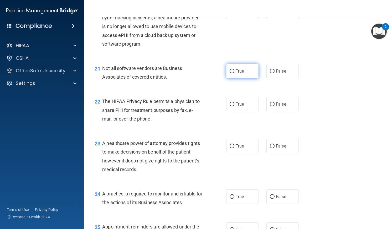
click at [229, 74] on input "True" at bounding box center [231, 72] width 5 height 4
radio input "true"
click at [229, 107] on input "True" at bounding box center [231, 105] width 5 height 4
radio input "true"
click at [229, 149] on input "True" at bounding box center [231, 147] width 5 height 4
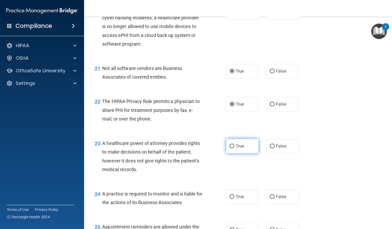
radio input "true"
click at [230, 199] on input "True" at bounding box center [231, 197] width 5 height 4
radio input "true"
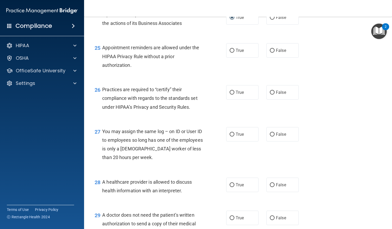
scroll to position [1136, 0]
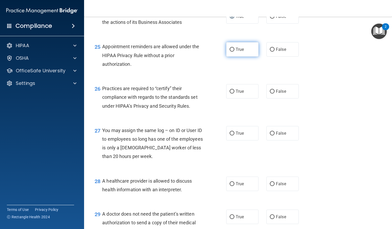
click at [231, 52] on input "True" at bounding box center [231, 50] width 5 height 4
radio input "true"
click at [231, 94] on input "True" at bounding box center [231, 92] width 5 height 4
radio input "true"
click at [231, 136] on input "True" at bounding box center [231, 134] width 5 height 4
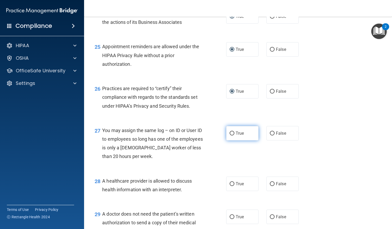
radio input "true"
click at [231, 186] on input "True" at bounding box center [231, 184] width 5 height 4
radio input "true"
click at [230, 219] on input "True" at bounding box center [231, 218] width 5 height 4
radio input "true"
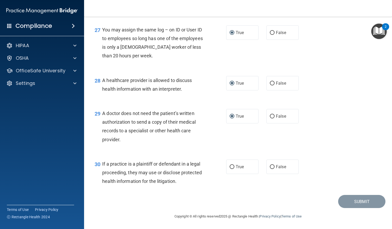
scroll to position [1246, 0]
click at [230, 166] on input "True" at bounding box center [231, 167] width 5 height 4
radio input "true"
click at [358, 200] on button "Submit" at bounding box center [361, 201] width 47 height 13
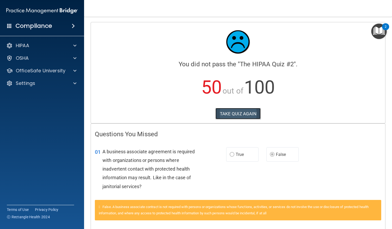
click at [243, 112] on button "TAKE QUIZ AGAIN" at bounding box center [237, 114] width 45 height 12
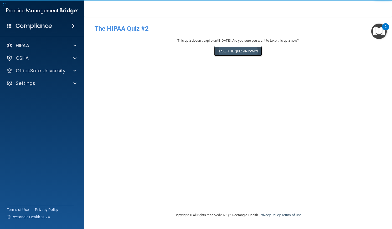
click at [242, 53] on button "Take the quiz anyway!" at bounding box center [238, 51] width 48 height 10
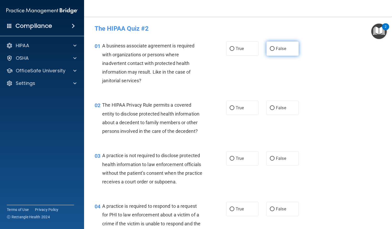
click at [271, 49] on input "False" at bounding box center [272, 49] width 5 height 4
radio input "true"
click at [230, 109] on input "True" at bounding box center [231, 108] width 5 height 4
radio input "true"
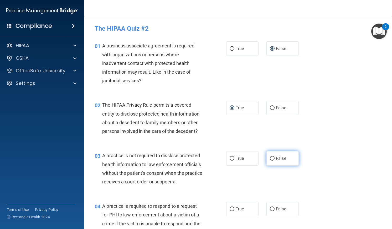
click at [270, 158] on input "False" at bounding box center [272, 159] width 5 height 4
radio input "true"
click at [230, 212] on input "True" at bounding box center [231, 210] width 5 height 4
radio input "true"
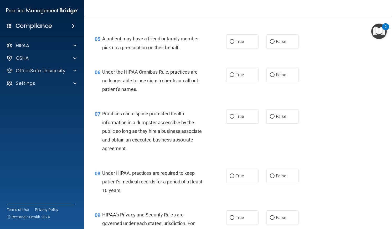
scroll to position [229, 0]
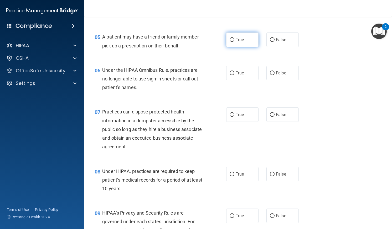
click at [229, 42] on input "True" at bounding box center [231, 40] width 5 height 4
radio input "true"
click at [270, 75] on input "False" at bounding box center [272, 73] width 5 height 4
radio input "true"
click at [270, 117] on input "False" at bounding box center [272, 115] width 5 height 4
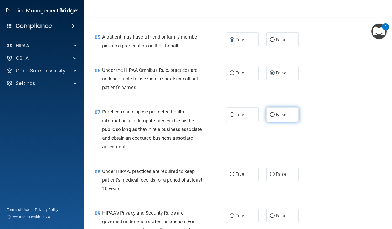
radio input "true"
click at [270, 177] on input "False" at bounding box center [272, 175] width 5 height 4
radio input "true"
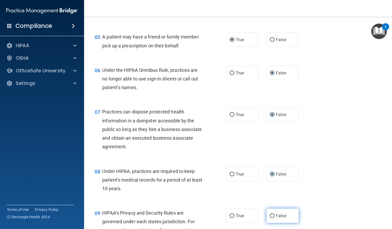
click at [270, 218] on input "False" at bounding box center [272, 217] width 5 height 4
radio input "true"
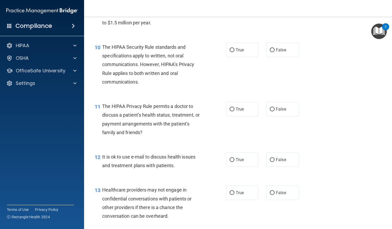
scroll to position [448, 0]
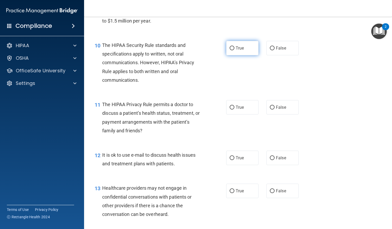
click at [229, 50] on input "True" at bounding box center [231, 48] width 5 height 4
radio input "true"
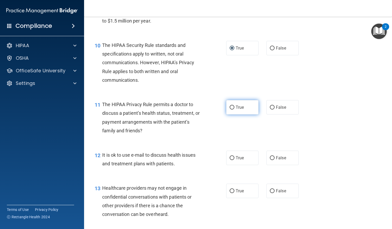
click at [229, 110] on input "True" at bounding box center [231, 108] width 5 height 4
radio input "true"
click at [230, 160] on input "True" at bounding box center [231, 158] width 5 height 4
radio input "true"
click at [270, 194] on input "False" at bounding box center [272, 192] width 5 height 4
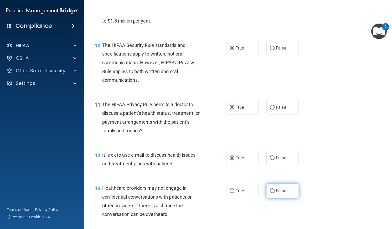
radio input "true"
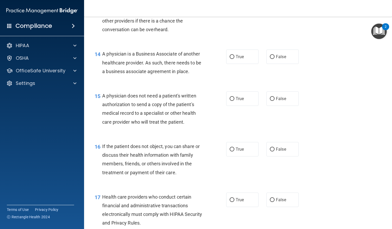
scroll to position [639, 0]
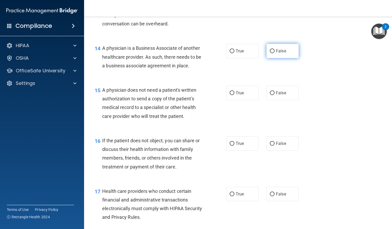
click at [270, 53] on input "False" at bounding box center [272, 51] width 5 height 4
radio input "true"
click at [229, 95] on input "True" at bounding box center [231, 93] width 5 height 4
radio input "true"
click at [230, 146] on input "True" at bounding box center [231, 144] width 5 height 4
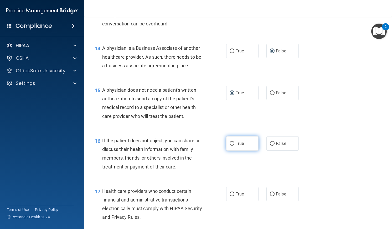
radio input "true"
click at [232, 197] on input "True" at bounding box center [231, 195] width 5 height 4
radio input "true"
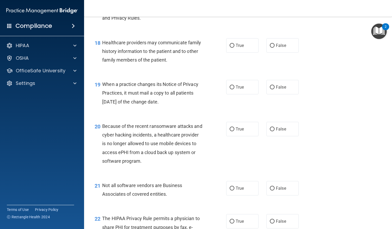
scroll to position [839, 0]
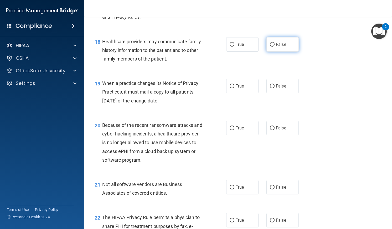
click at [270, 47] on input "False" at bounding box center [272, 45] width 5 height 4
radio input "true"
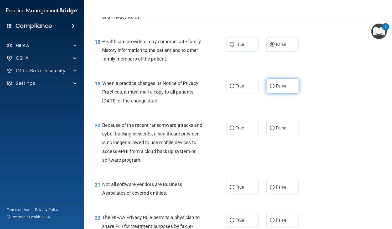
click at [270, 88] on input "False" at bounding box center [272, 87] width 5 height 4
radio input "true"
click at [270, 130] on input "False" at bounding box center [272, 129] width 5 height 4
radio input "true"
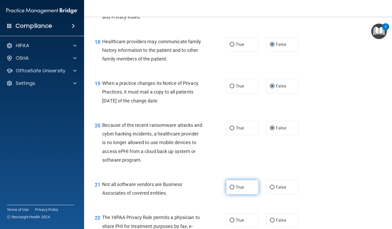
click at [231, 190] on input "True" at bounding box center [231, 188] width 5 height 4
radio input "true"
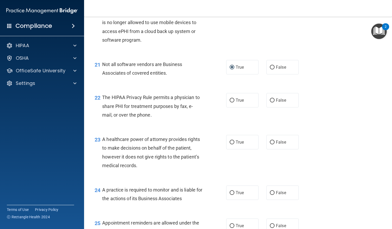
scroll to position [967, 0]
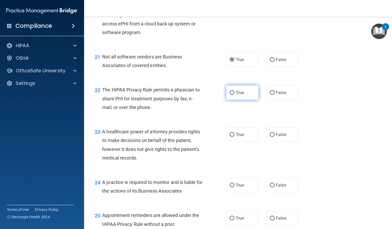
click at [230, 95] on input "True" at bounding box center [231, 93] width 5 height 4
radio input "true"
click at [230, 95] on input "True" at bounding box center [231, 93] width 5 height 4
click at [270, 137] on input "False" at bounding box center [272, 135] width 5 height 4
radio input "true"
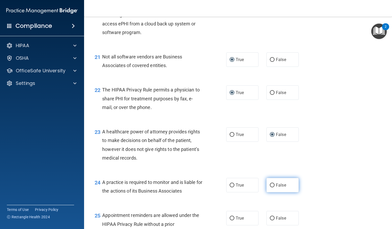
click at [270, 188] on input "False" at bounding box center [272, 186] width 5 height 4
radio input "true"
click at [230, 221] on input "True" at bounding box center [231, 219] width 5 height 4
radio input "true"
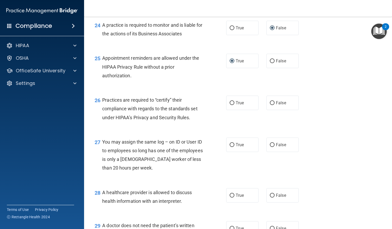
scroll to position [1129, 0]
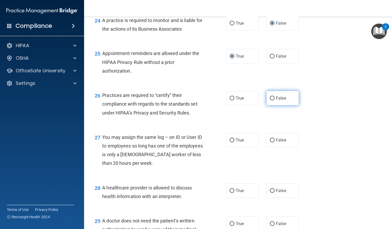
click at [270, 101] on input "False" at bounding box center [272, 99] width 5 height 4
radio input "true"
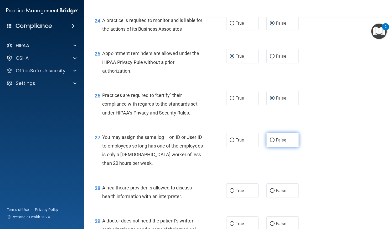
click at [270, 143] on input "False" at bounding box center [272, 141] width 5 height 4
radio input "true"
click at [230, 193] on input "True" at bounding box center [231, 191] width 5 height 4
radio input "true"
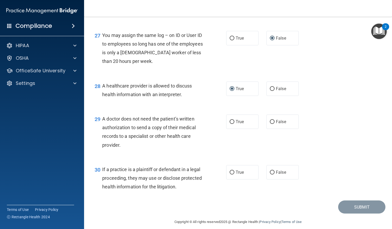
scroll to position [1233, 0]
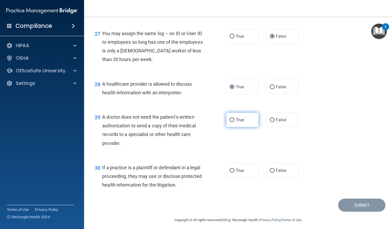
click at [229, 122] on input "True" at bounding box center [231, 120] width 5 height 4
radio input "true"
click at [229, 173] on input "True" at bounding box center [231, 171] width 5 height 4
radio input "true"
click at [357, 212] on button "Submit" at bounding box center [361, 205] width 47 height 13
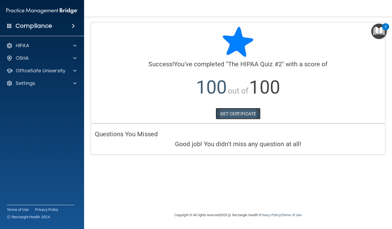
click at [243, 113] on link "GET CERTIFICATE" at bounding box center [238, 114] width 45 height 12
click at [45, 75] on div "OfficeSafe University" at bounding box center [42, 71] width 84 height 11
click at [49, 70] on p "OfficeSafe University" at bounding box center [41, 71] width 50 height 6
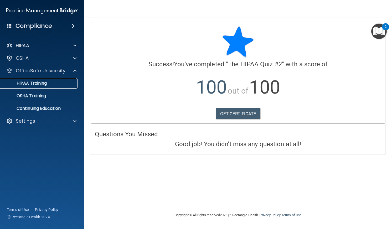
click at [42, 85] on p "HIPAA Training" at bounding box center [24, 83] width 43 height 5
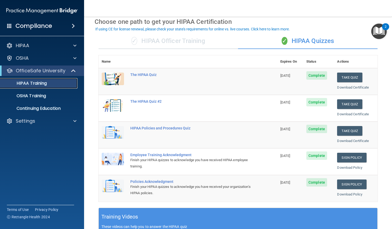
scroll to position [24, 0]
click at [350, 157] on link "Sign Policy" at bounding box center [351, 158] width 29 height 10
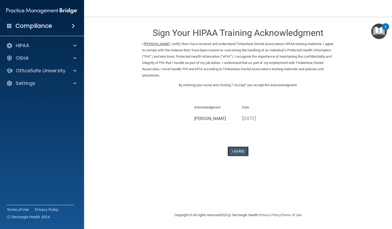
click at [240, 150] on button "I Agree" at bounding box center [237, 152] width 21 height 10
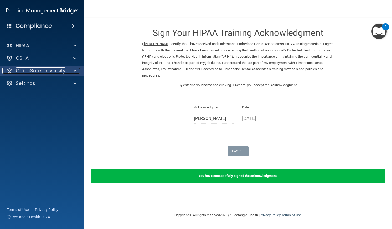
click at [58, 70] on p "OfficeSafe University" at bounding box center [41, 71] width 50 height 6
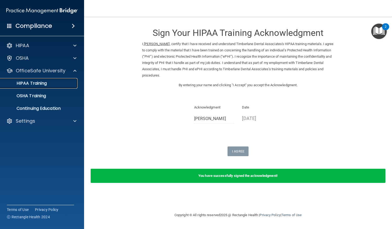
click at [43, 84] on p "HIPAA Training" at bounding box center [24, 83] width 43 height 5
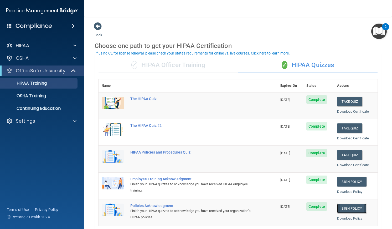
click at [348, 209] on link "Sign Policy" at bounding box center [351, 209] width 29 height 10
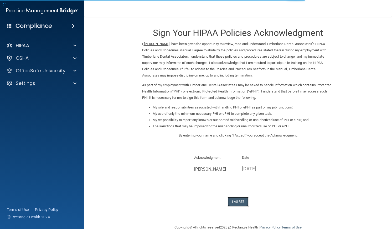
click at [232, 202] on button "I Agree" at bounding box center [237, 202] width 21 height 10
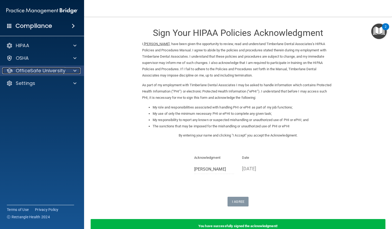
click at [52, 72] on p "OfficeSafe University" at bounding box center [41, 71] width 50 height 6
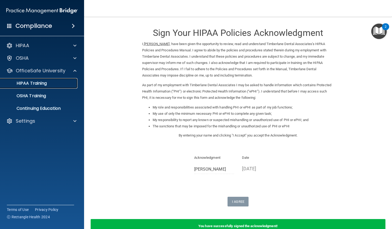
click at [44, 84] on p "HIPAA Training" at bounding box center [24, 83] width 43 height 5
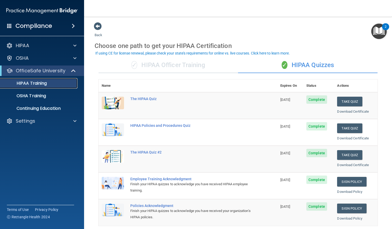
click at [44, 84] on p "HIPAA Training" at bounding box center [24, 83] width 43 height 5
click at [43, 97] on p "OSHA Training" at bounding box center [24, 95] width 43 height 5
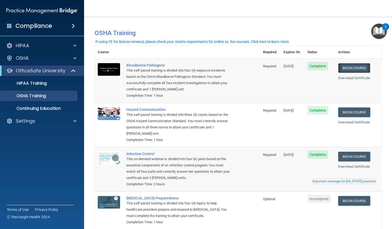
click at [354, 69] on link "Begin Course" at bounding box center [354, 68] width 32 height 10
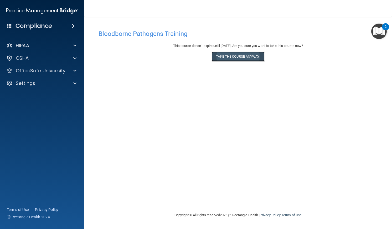
click at [238, 57] on button "Take the course anyway!" at bounding box center [237, 57] width 53 height 10
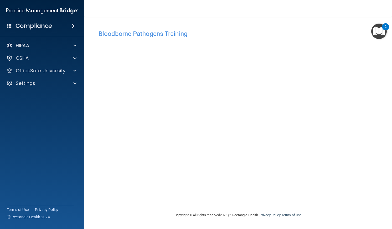
click at [187, 210] on div "Copyright © All rights reserved 2025 @ Rectangle Health | Privacy Policy | Term…" at bounding box center [238, 215] width 192 height 17
click at [26, 61] on p "OSHA" at bounding box center [22, 58] width 13 height 6
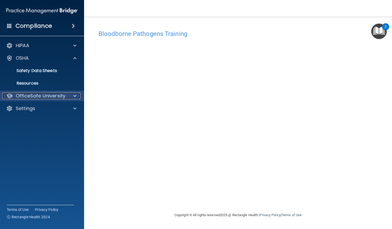
click at [43, 95] on p "OfficeSafe University" at bounding box center [41, 96] width 50 height 6
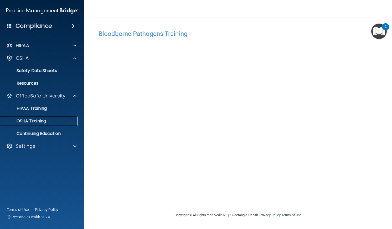
click at [39, 122] on p "OSHA Training" at bounding box center [24, 121] width 43 height 5
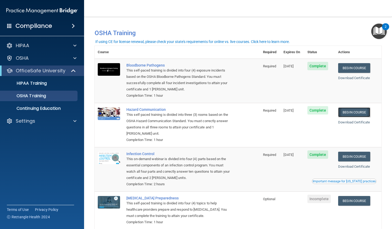
click at [350, 112] on link "Begin Course" at bounding box center [354, 113] width 32 height 10
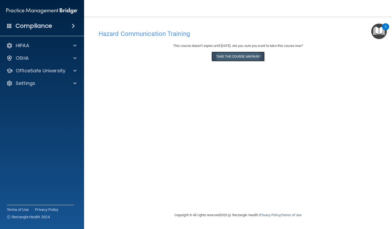
click at [238, 57] on button "Take the course anyway!" at bounding box center [237, 57] width 53 height 10
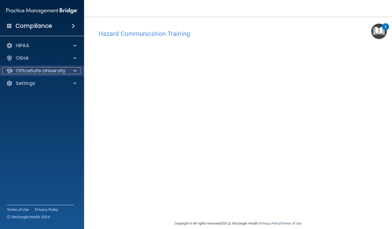
click at [50, 70] on p "OfficeSafe University" at bounding box center [41, 71] width 50 height 6
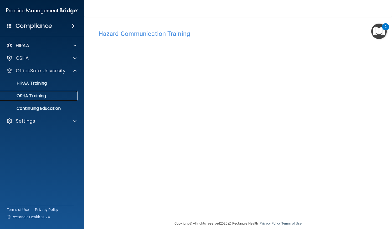
click at [45, 96] on p "OSHA Training" at bounding box center [24, 95] width 43 height 5
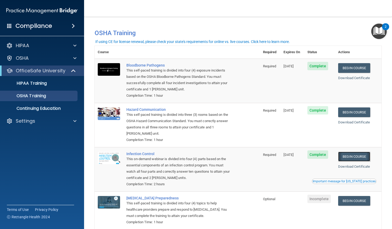
click at [352, 157] on link "Begin Course" at bounding box center [354, 157] width 32 height 10
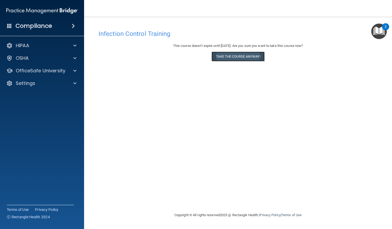
click at [229, 56] on button "Take the course anyway!" at bounding box center [237, 57] width 53 height 10
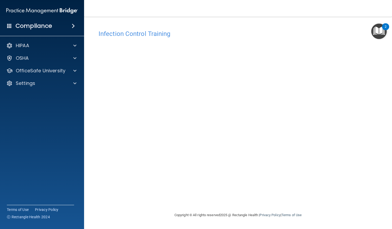
click at [380, 154] on div "Infection Control Training This course doesn’t expire until 12/12/2025. Are you…" at bounding box center [238, 119] width 287 height 185
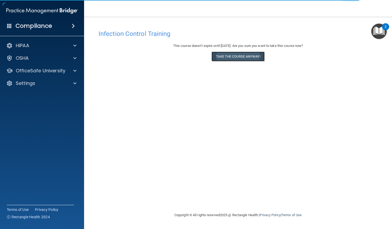
click at [237, 57] on button "Take the course anyway!" at bounding box center [237, 57] width 53 height 10
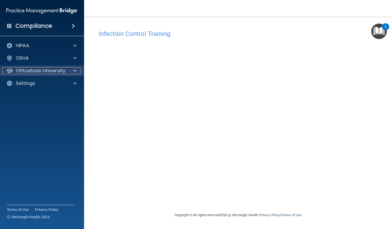
click at [52, 73] on p "OfficeSafe University" at bounding box center [41, 71] width 50 height 6
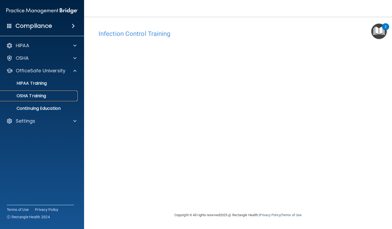
click at [43, 98] on p "OSHA Training" at bounding box center [24, 95] width 43 height 5
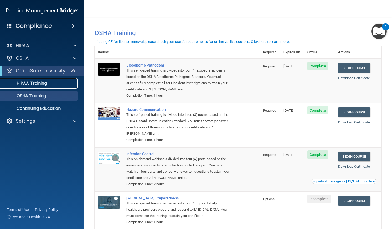
click at [42, 83] on p "HIPAA Training" at bounding box center [24, 83] width 43 height 5
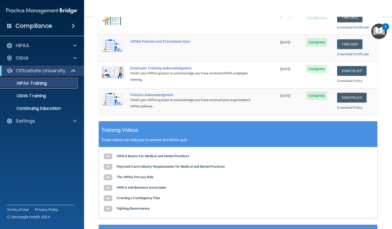
scroll to position [86, 0]
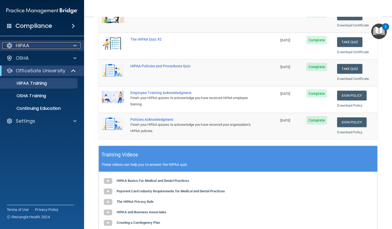
click at [24, 44] on p "HIPAA" at bounding box center [22, 46] width 13 height 6
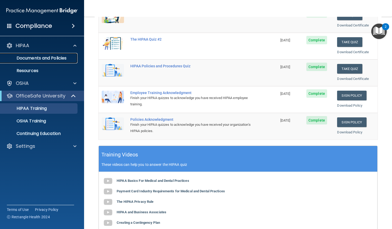
click at [38, 58] on p "Documents and Policies" at bounding box center [39, 58] width 72 height 5
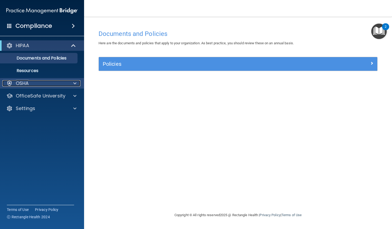
click at [26, 83] on p "OSHA" at bounding box center [22, 83] width 13 height 6
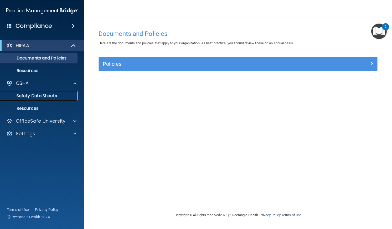
click at [35, 97] on p "Safety Data Sheets" at bounding box center [39, 95] width 72 height 5
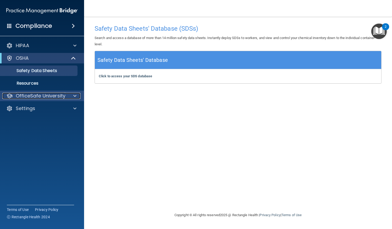
click at [39, 96] on p "OfficeSafe University" at bounding box center [41, 96] width 50 height 6
click at [50, 97] on p "OfficeSafe University" at bounding box center [41, 96] width 50 height 6
click at [51, 97] on p "OfficeSafe University" at bounding box center [41, 96] width 50 height 6
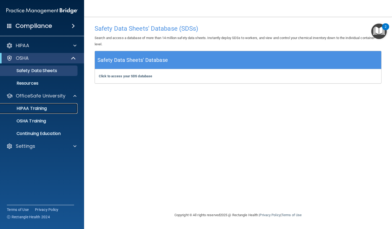
click at [44, 107] on p "HIPAA Training" at bounding box center [24, 108] width 43 height 5
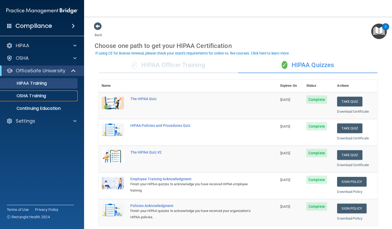
click at [38, 96] on p "OSHA Training" at bounding box center [24, 95] width 43 height 5
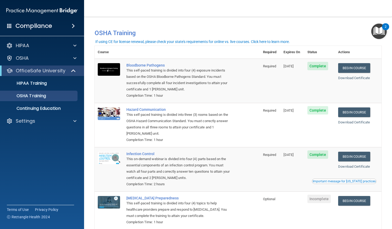
click at [348, 182] on div "Important message for California practices" at bounding box center [343, 181] width 63 height 3
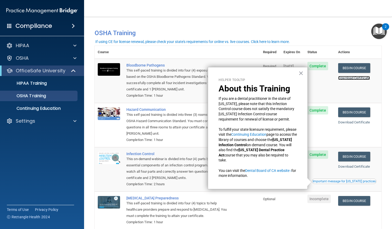
click at [345, 79] on link "Download Certificate" at bounding box center [354, 78] width 32 height 4
click at [353, 123] on link "Download Certificate" at bounding box center [354, 123] width 32 height 4
click at [351, 170] on div "Download Certificate" at bounding box center [358, 167] width 40 height 6
click at [349, 167] on link "Download Certificate" at bounding box center [354, 167] width 32 height 4
click at [300, 72] on button "×" at bounding box center [300, 73] width 5 height 8
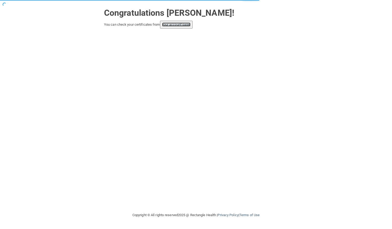
click at [180, 24] on link "your account page!" at bounding box center [176, 25] width 29 height 4
